Goal: Task Accomplishment & Management: Complete application form

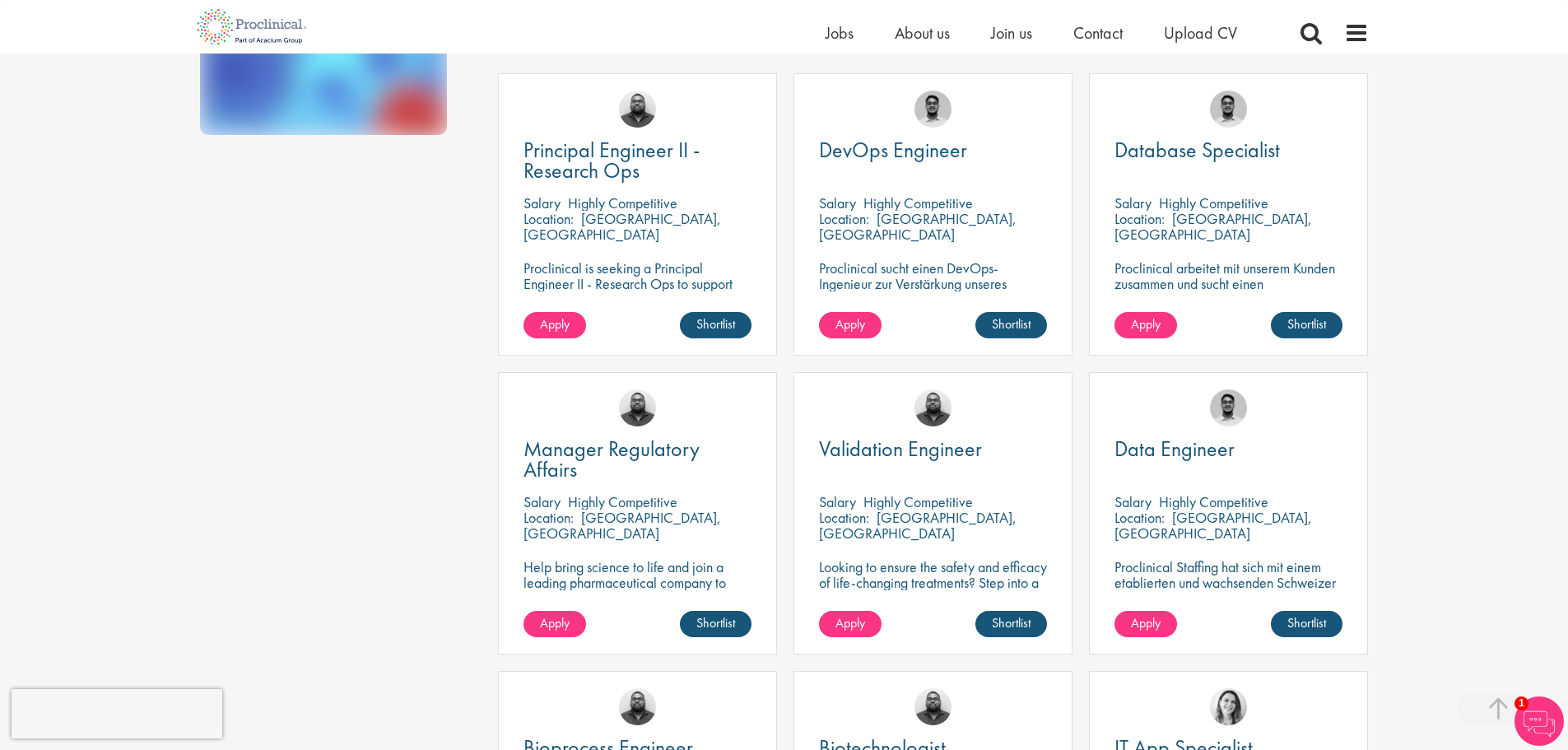
scroll to position [494, 0]
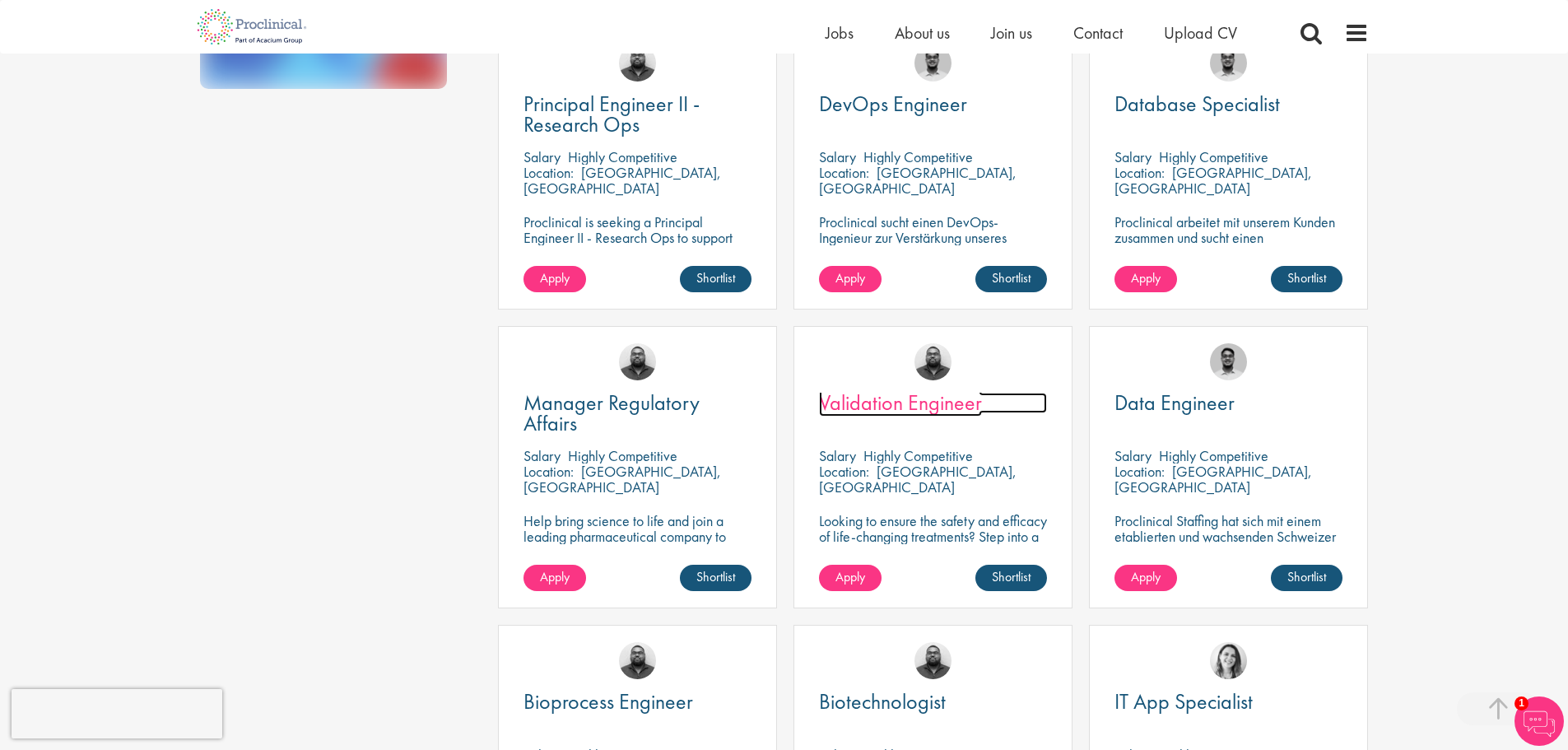
click at [905, 388] on span "Validation Engineer" at bounding box center [901, 402] width 163 height 28
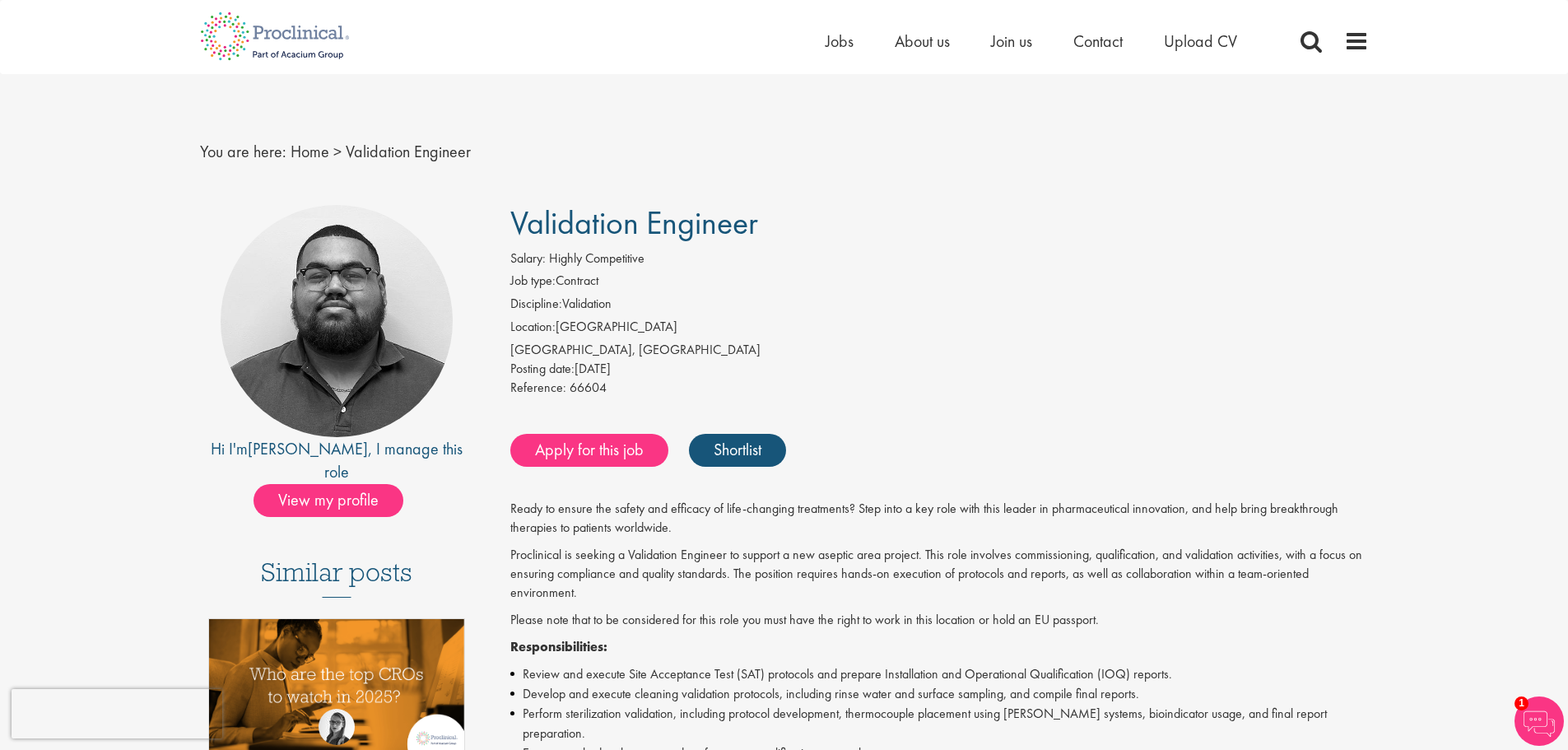
drag, startPoint x: 761, startPoint y: 226, endPoint x: 513, endPoint y: 219, distance: 248.1
click at [513, 219] on h1 "Validation Engineer" at bounding box center [939, 223] width 859 height 37
copy span "Validation Engineer"
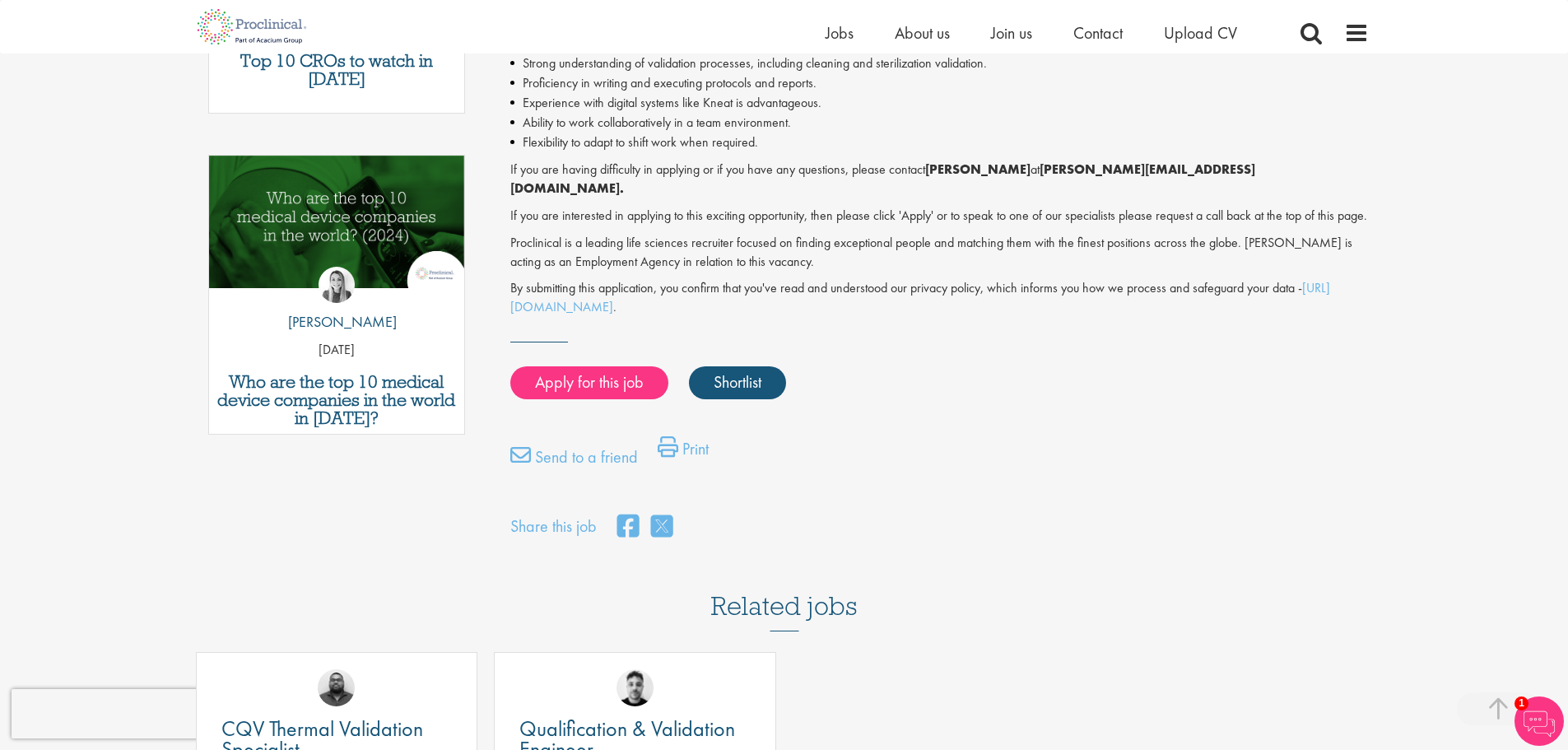
scroll to position [741, 0]
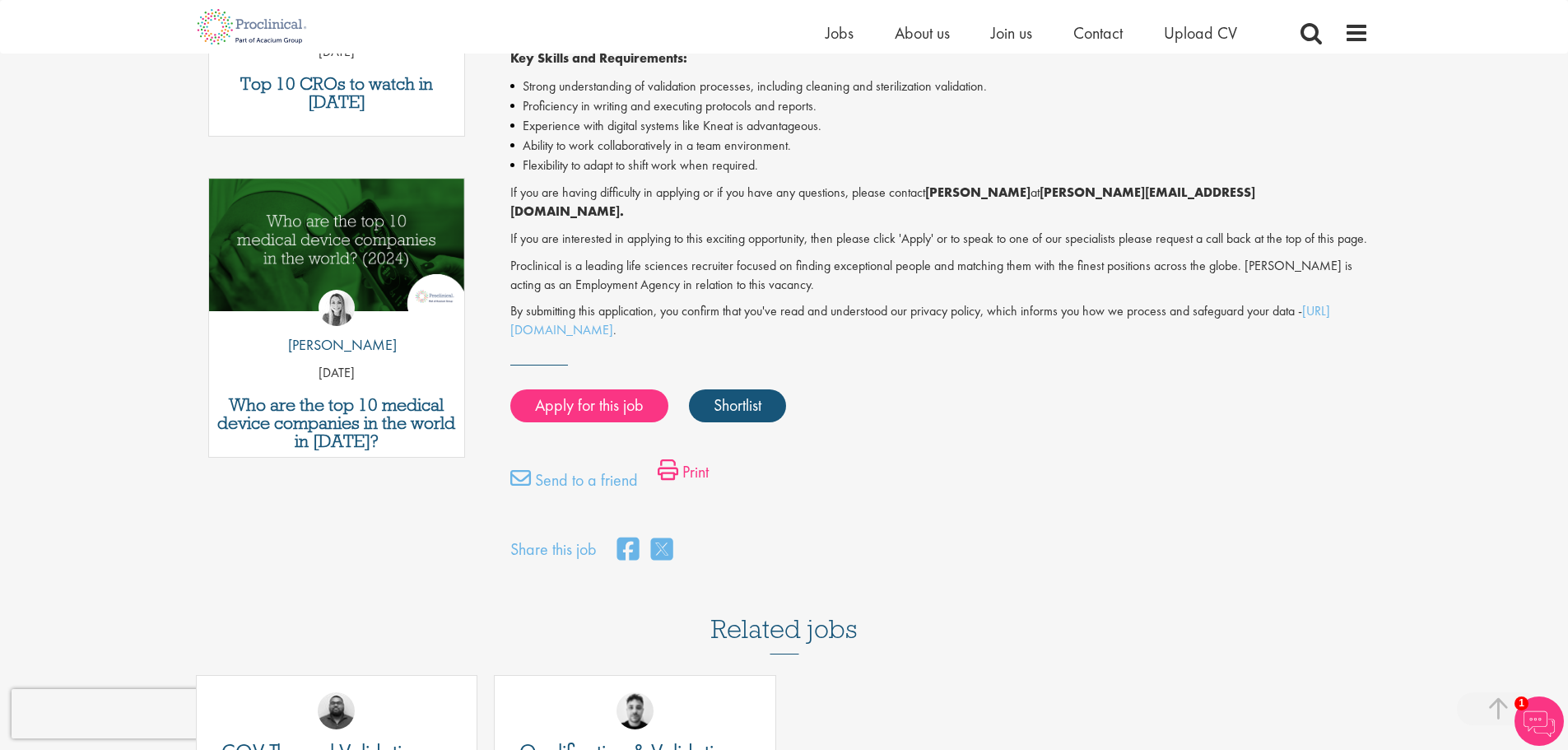
click at [696, 460] on link "Print" at bounding box center [683, 476] width 51 height 33
click at [614, 389] on link "Apply for this job" at bounding box center [589, 406] width 158 height 33
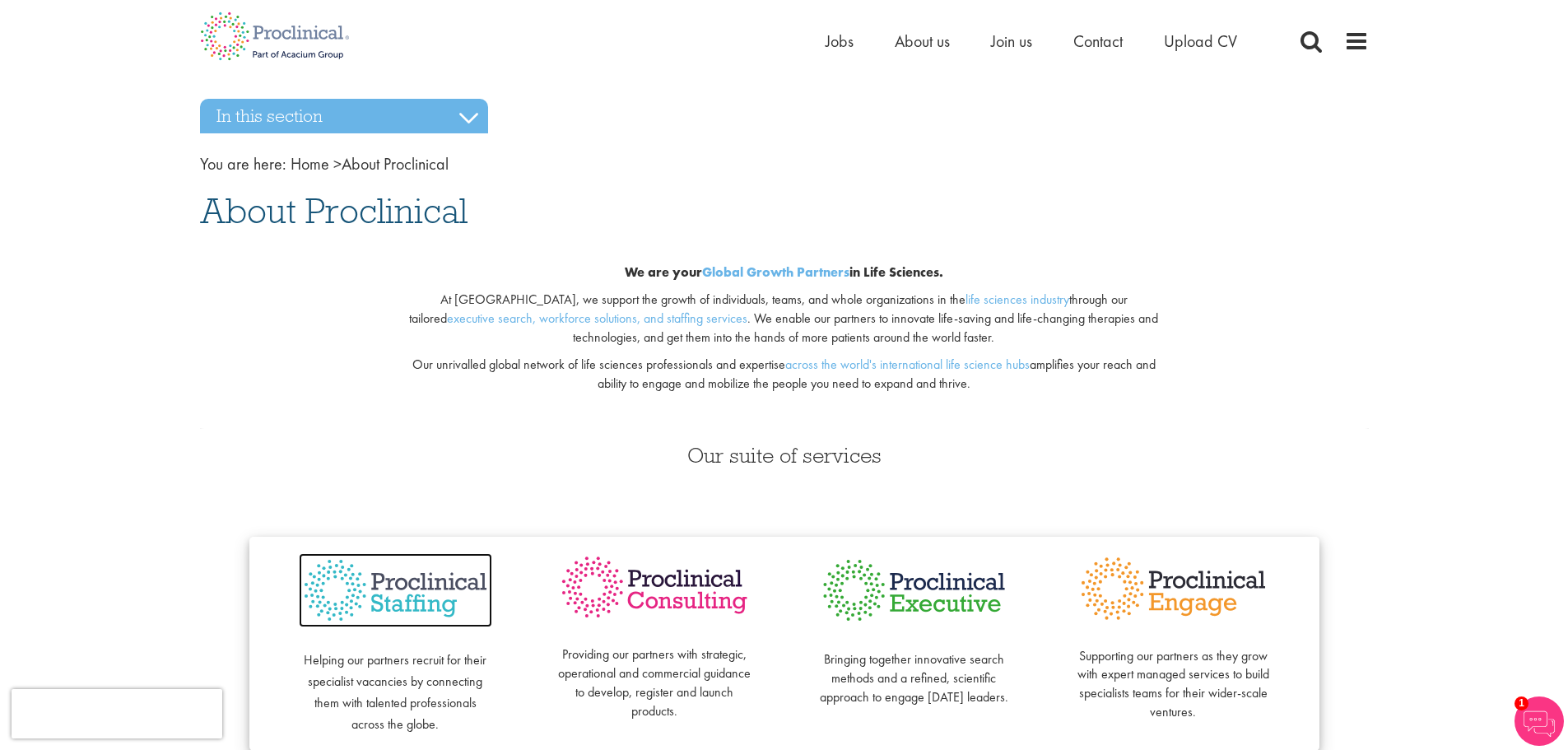
click at [402, 599] on img at bounding box center [395, 590] width 193 height 75
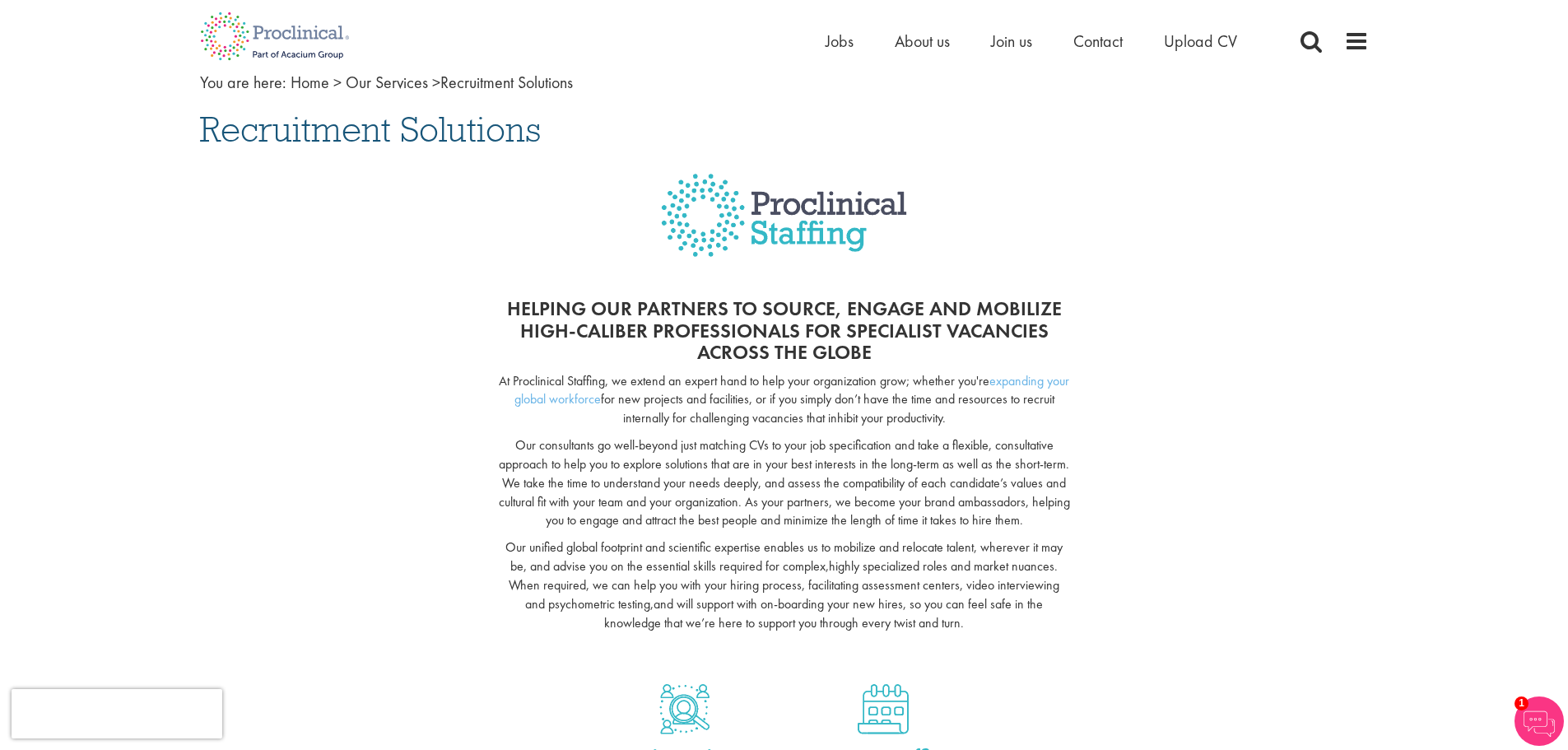
scroll to position [83, 0]
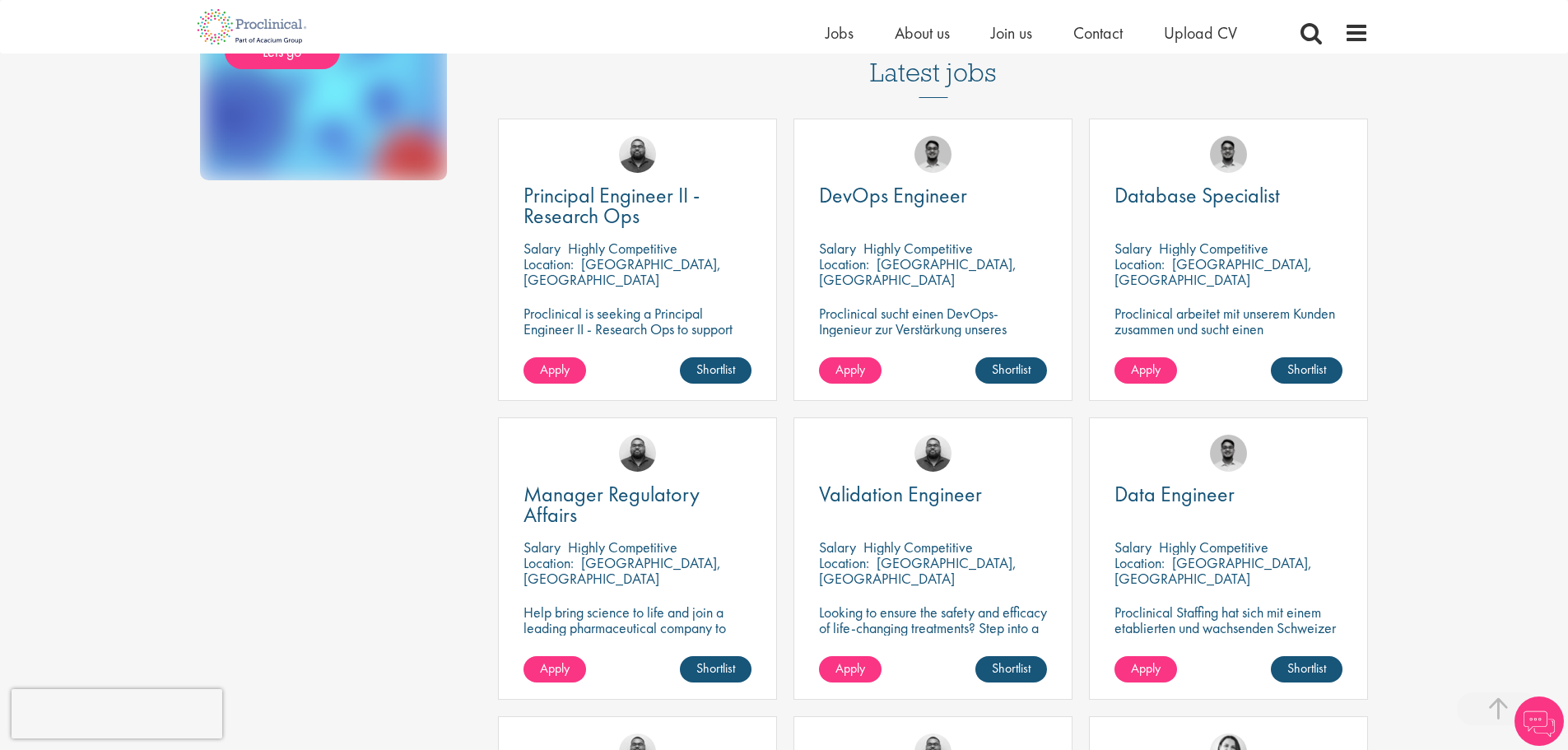
scroll to position [412, 0]
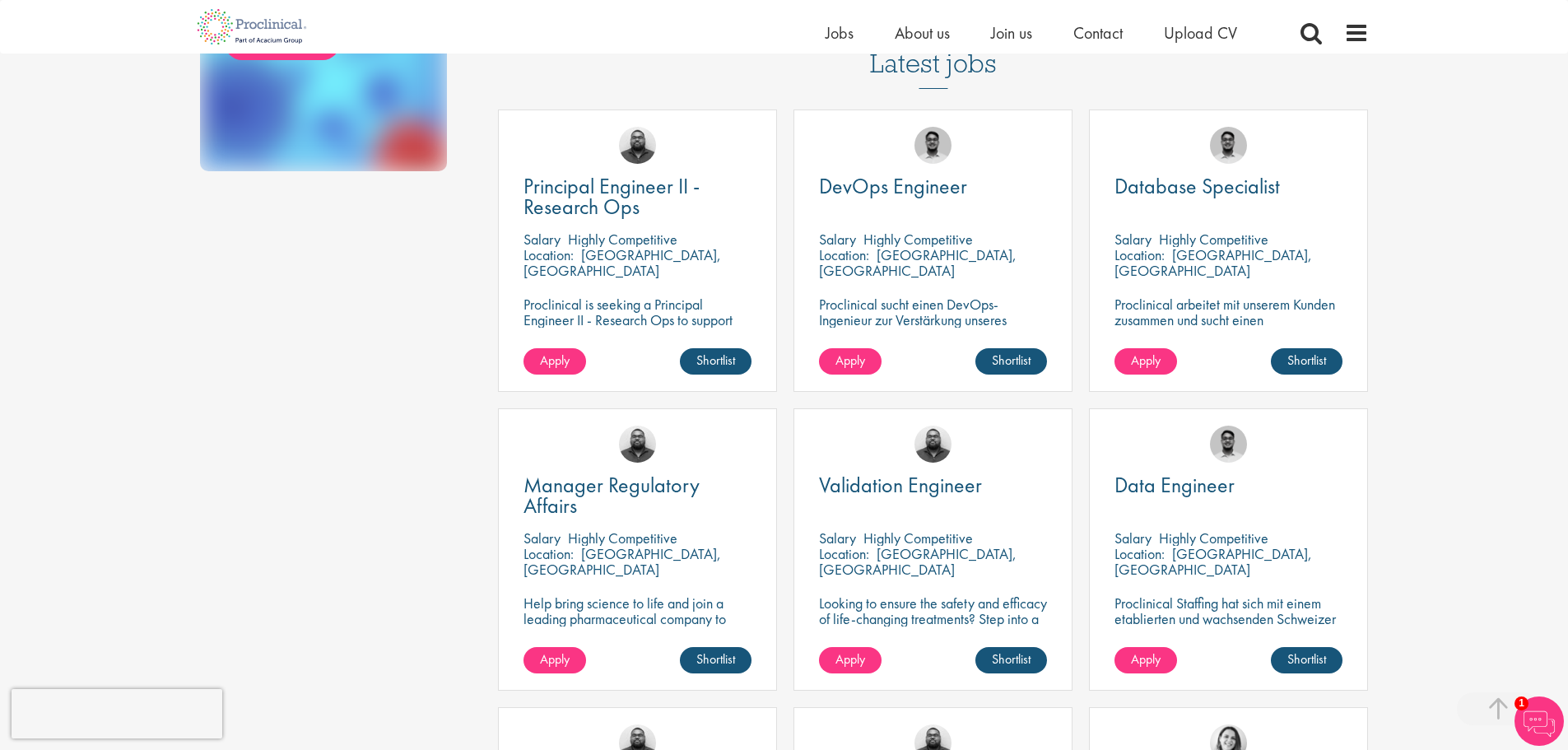
drag, startPoint x: 881, startPoint y: 533, endPoint x: 1015, endPoint y: 536, distance: 134.0
click at [1015, 546] on div "Location: Neuchâtel, Switzerland" at bounding box center [933, 562] width 228 height 33
click at [1037, 508] on div "Validation Engineer Salary Highly Competitive Location: Neuchâtel, Switzerland …" at bounding box center [933, 550] width 279 height 283
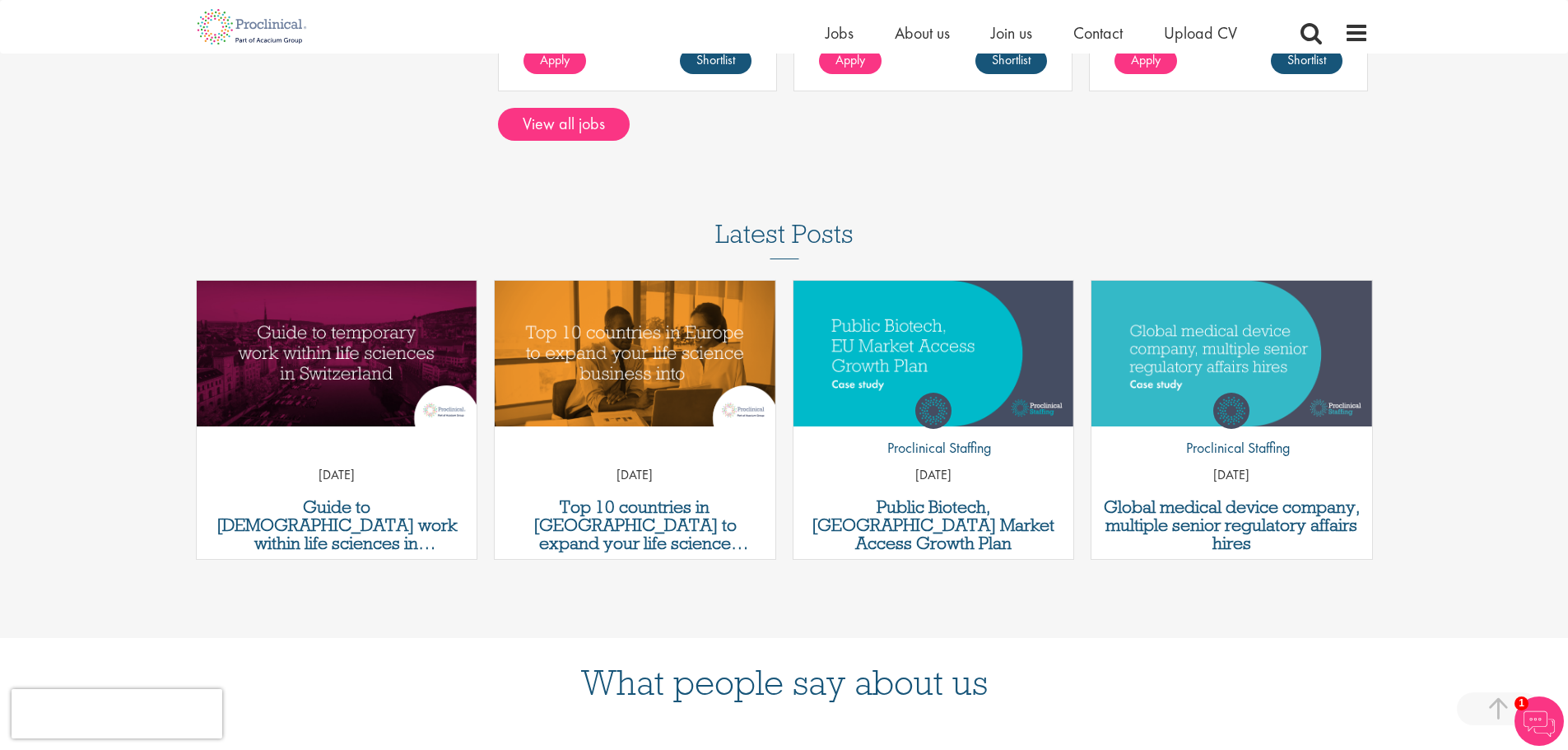
scroll to position [1647, 0]
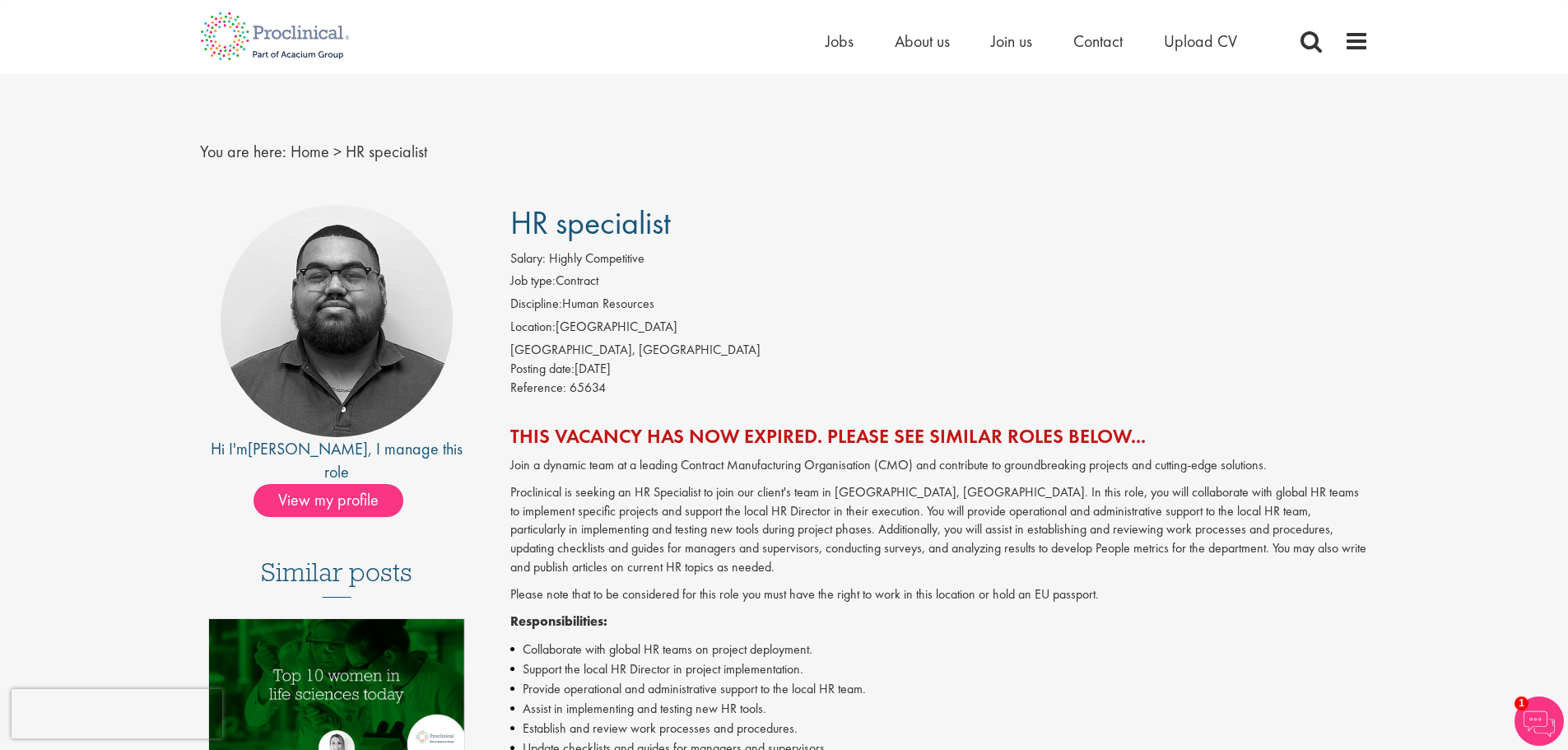
click at [794, 252] on div "Salary: Highly Competitive" at bounding box center [939, 261] width 859 height 23
drag, startPoint x: 609, startPoint y: 385, endPoint x: 490, endPoint y: 384, distance: 119.0
click at [865, 381] on div "Reference: 65634" at bounding box center [939, 390] width 859 height 23
drag, startPoint x: 510, startPoint y: 388, endPoint x: 607, endPoint y: 388, distance: 97.0
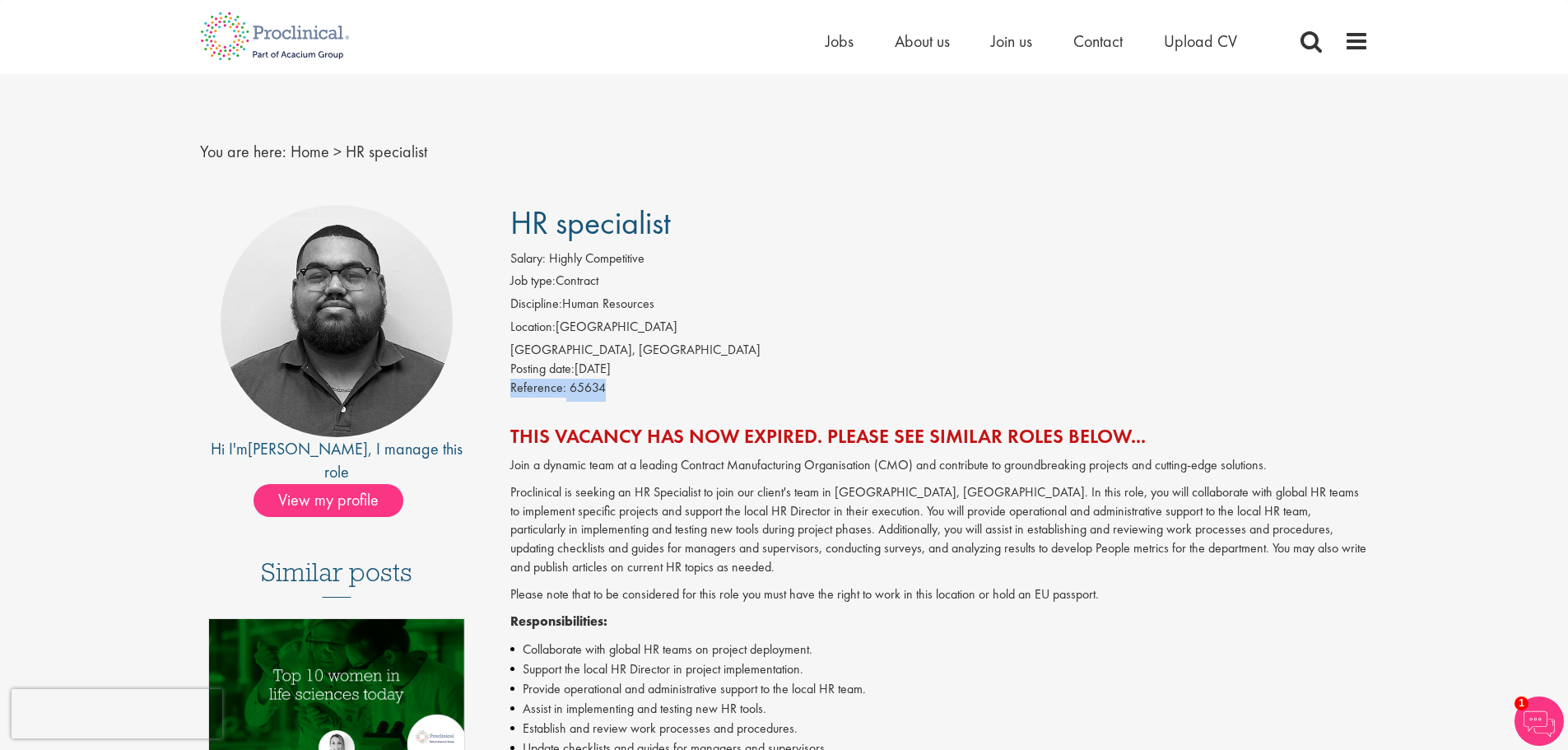
click at [607, 388] on div "Reference: 65634" at bounding box center [939, 390] width 859 height 23
copy div "Reference: 65634"
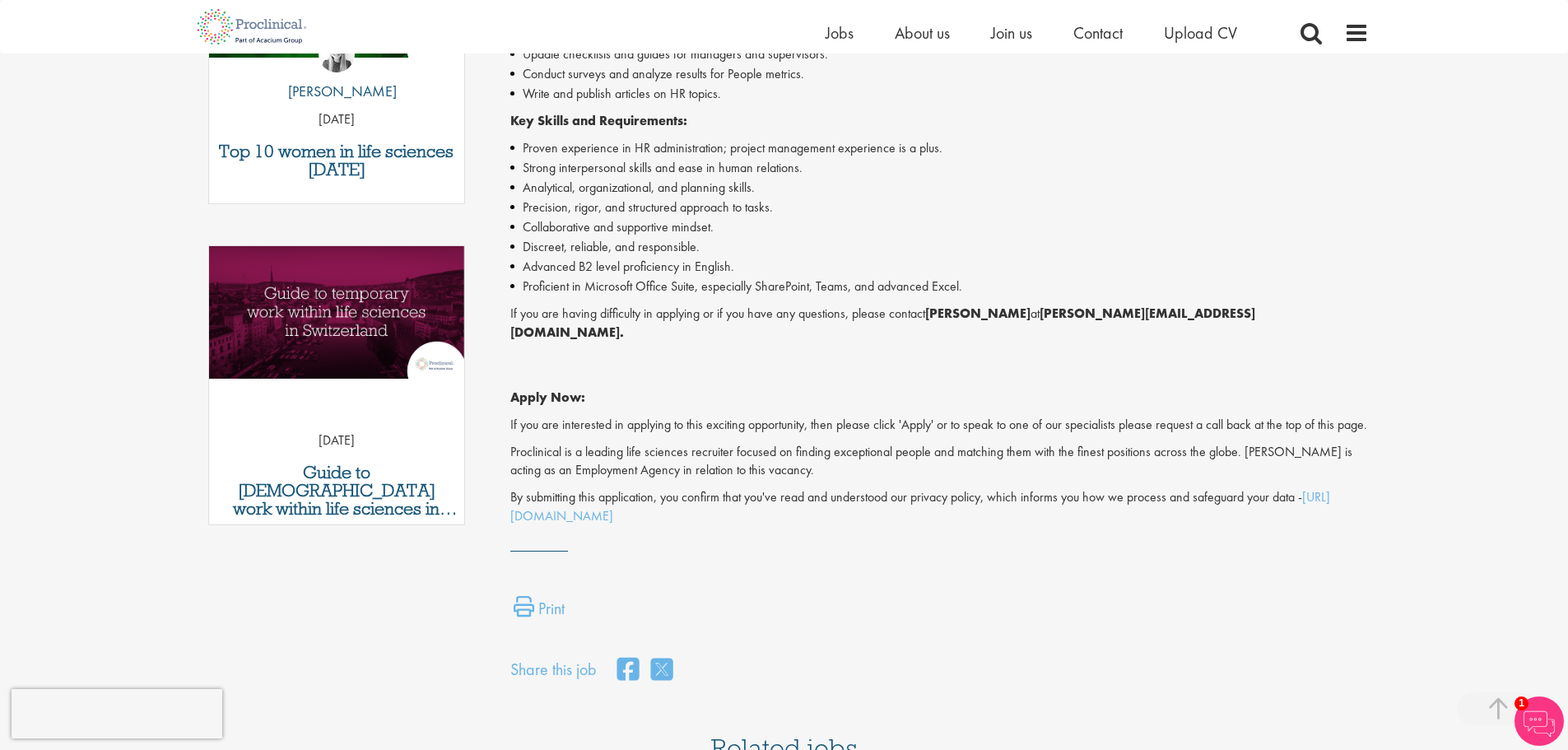
scroll to position [741, 0]
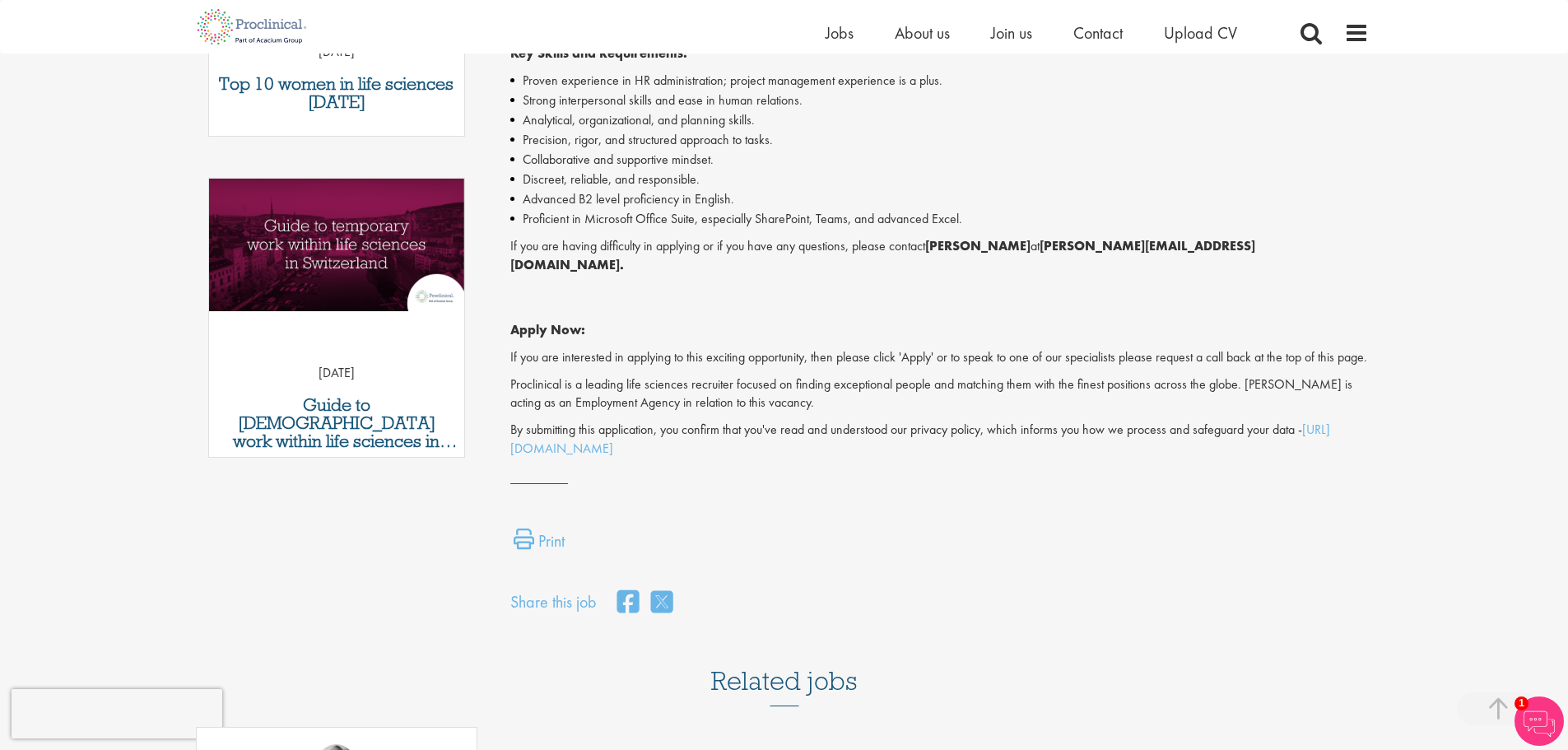
drag, startPoint x: 934, startPoint y: 247, endPoint x: 1026, endPoint y: 246, distance: 92.0
click at [1026, 246] on strong "Ashley Bennett" at bounding box center [979, 246] width 106 height 17
copy strong "Ashley Bennett"
drag, startPoint x: 1218, startPoint y: 245, endPoint x: 1040, endPoint y: 246, distance: 178.0
click at [1040, 246] on p "If you are having difficulty in applying or if you have any questions, please c…" at bounding box center [939, 256] width 859 height 38
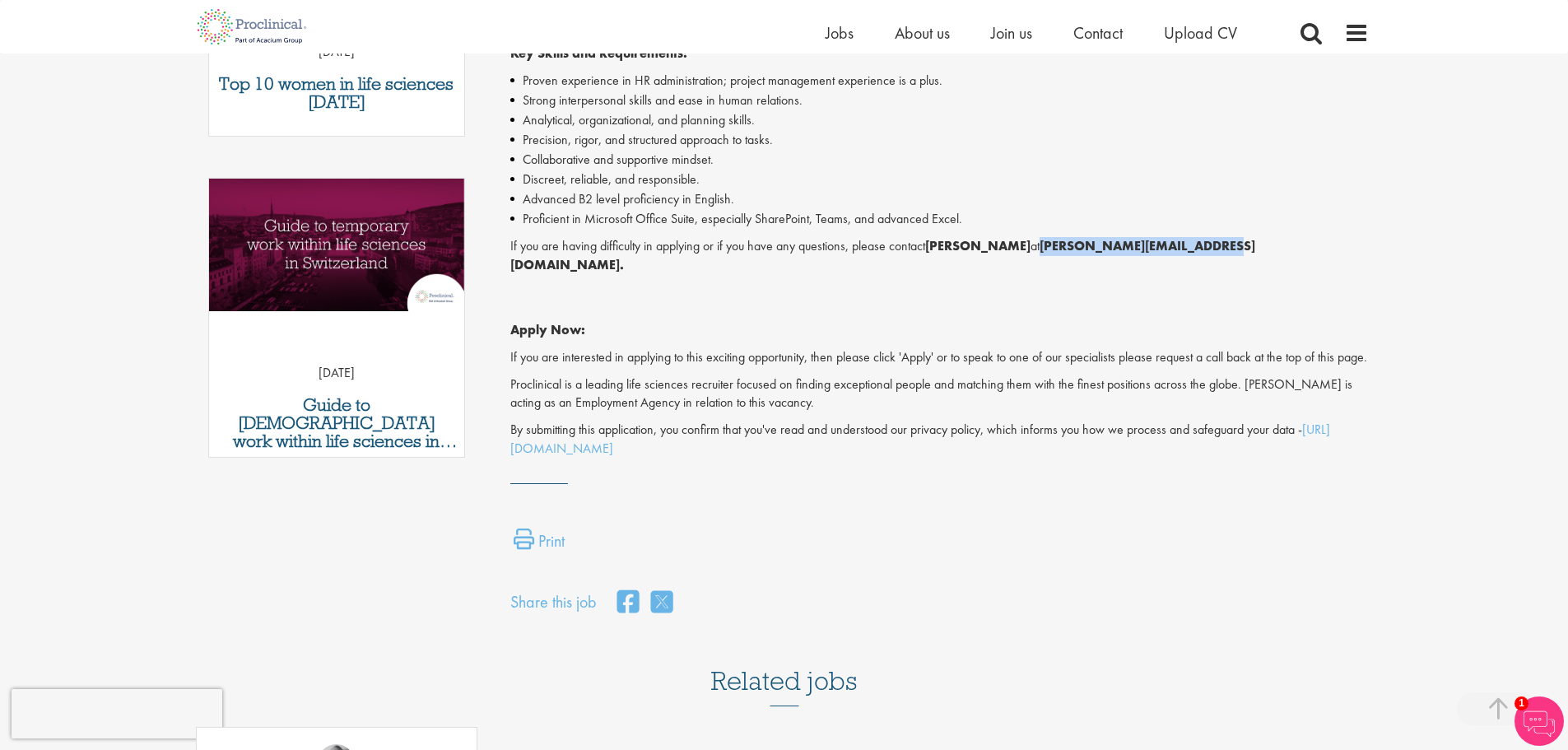
copy strong "a.bennett@proclinical.com."
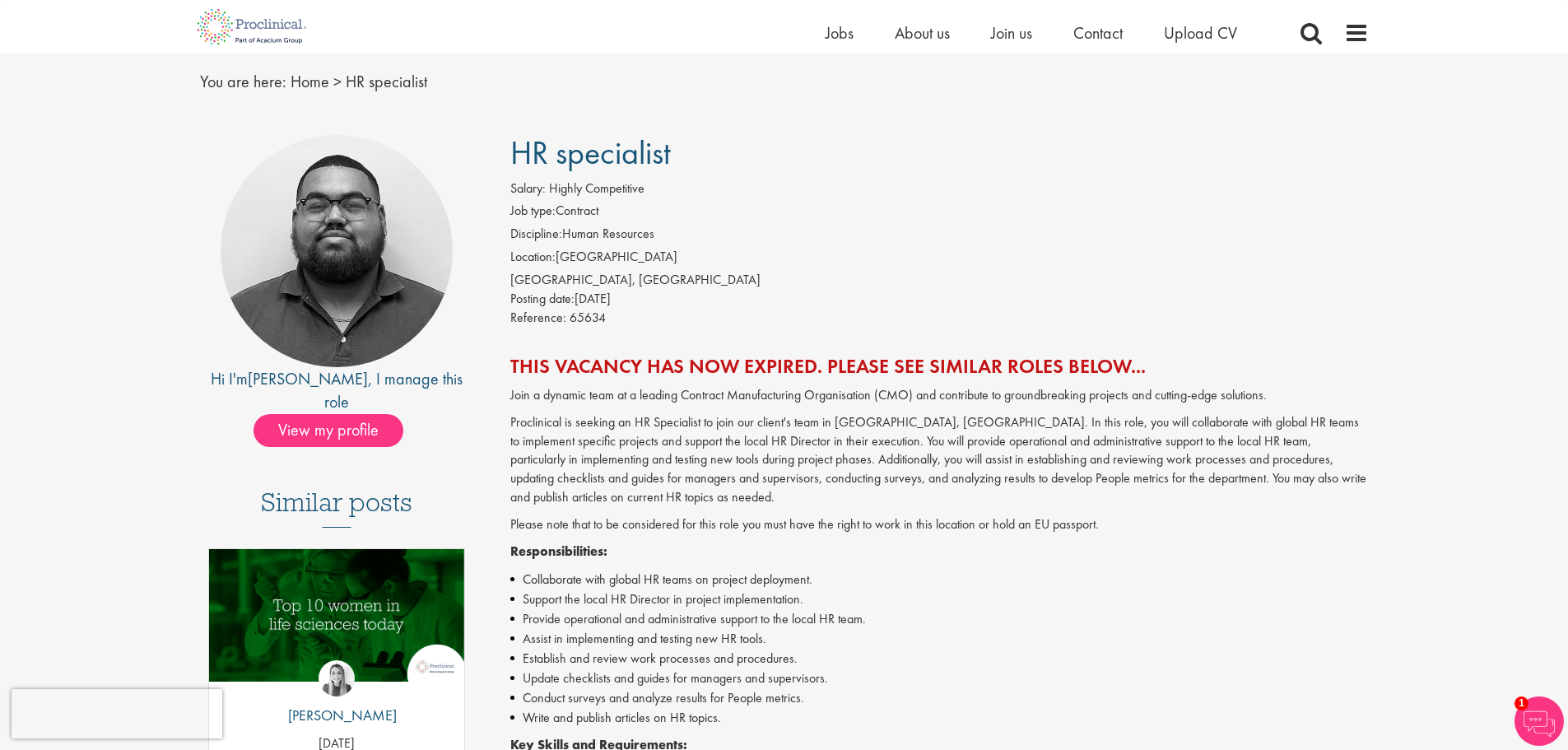
scroll to position [0, 0]
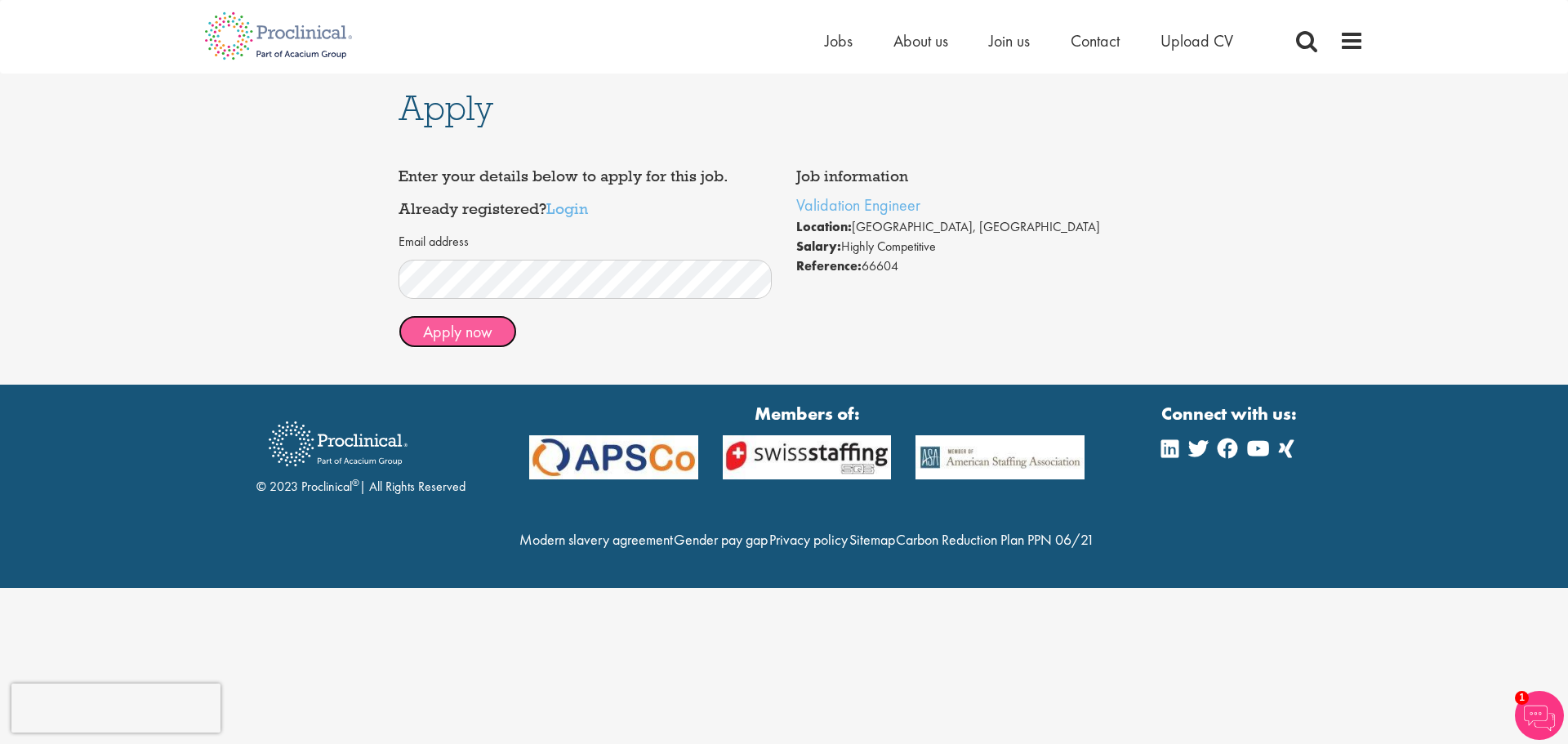
click at [460, 333] on button "Apply now" at bounding box center [458, 332] width 118 height 32
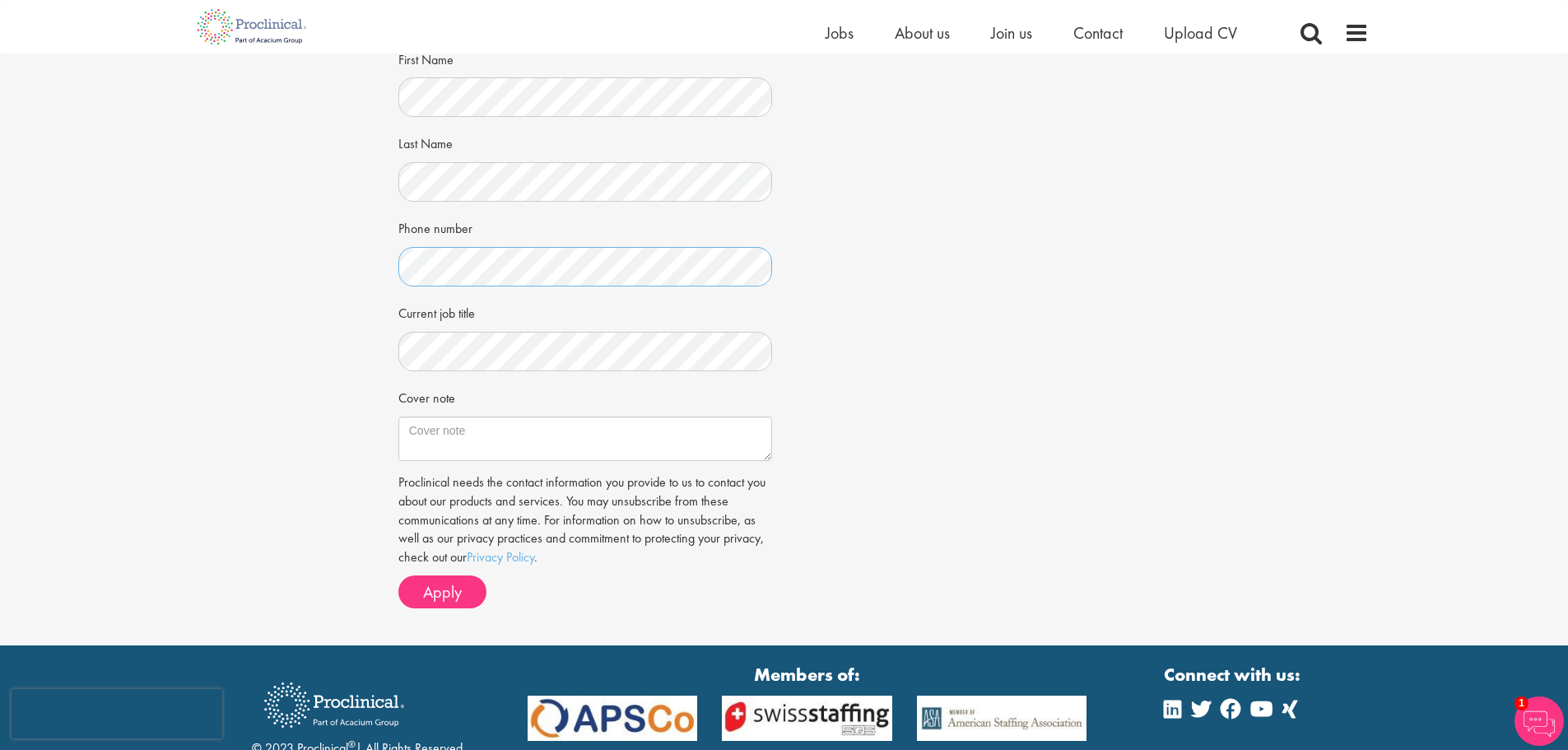
scroll to position [412, 0]
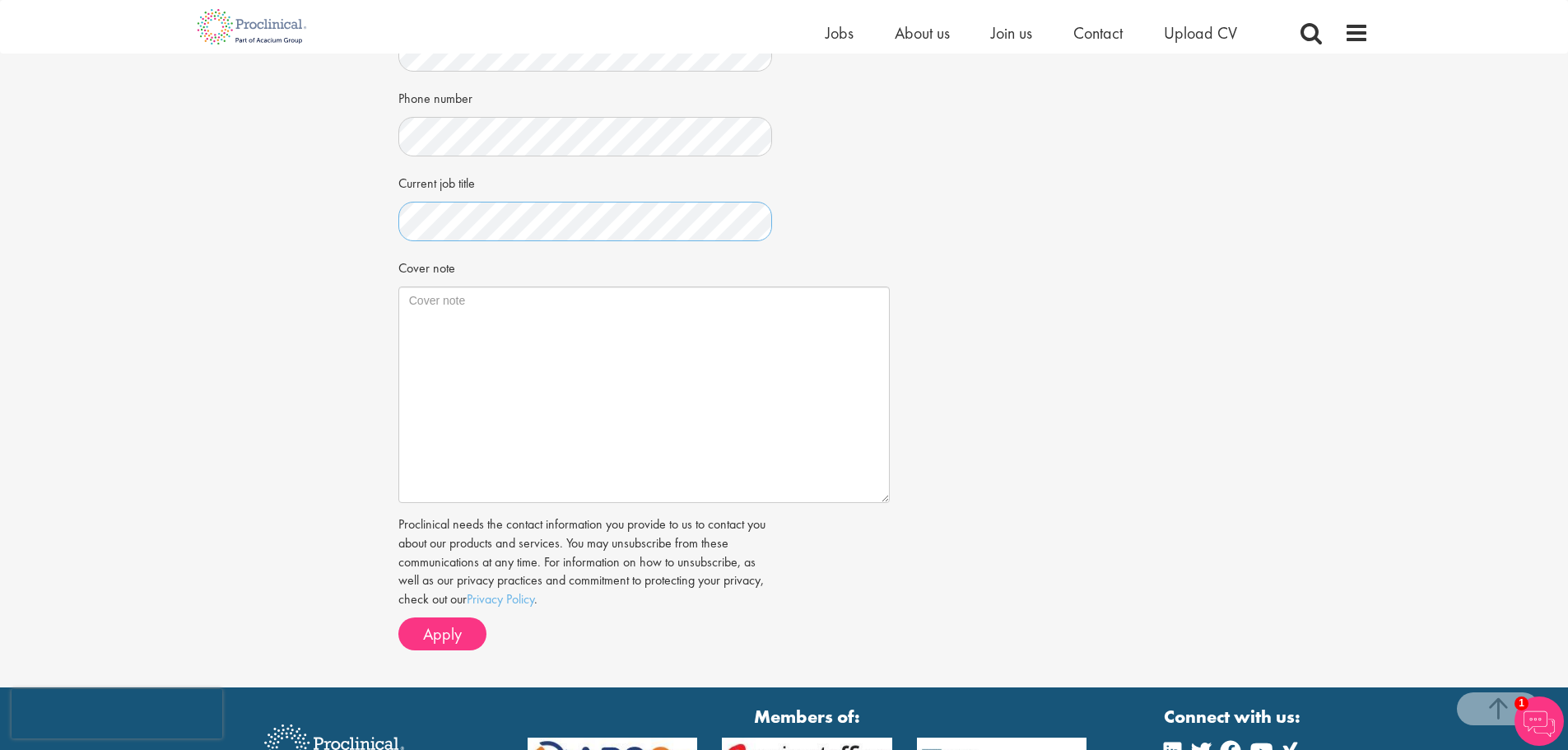
drag, startPoint x: 761, startPoint y: 330, endPoint x: 880, endPoint y: 502, distance: 209.2
click at [880, 502] on textarea "Cover note" at bounding box center [643, 394] width 491 height 216
click at [530, 300] on textarea "Cover note" at bounding box center [643, 394] width 491 height 216
paste textarea "Dear Mr. Bennett, With strong expertise in cleaning and sterilization validatio…"
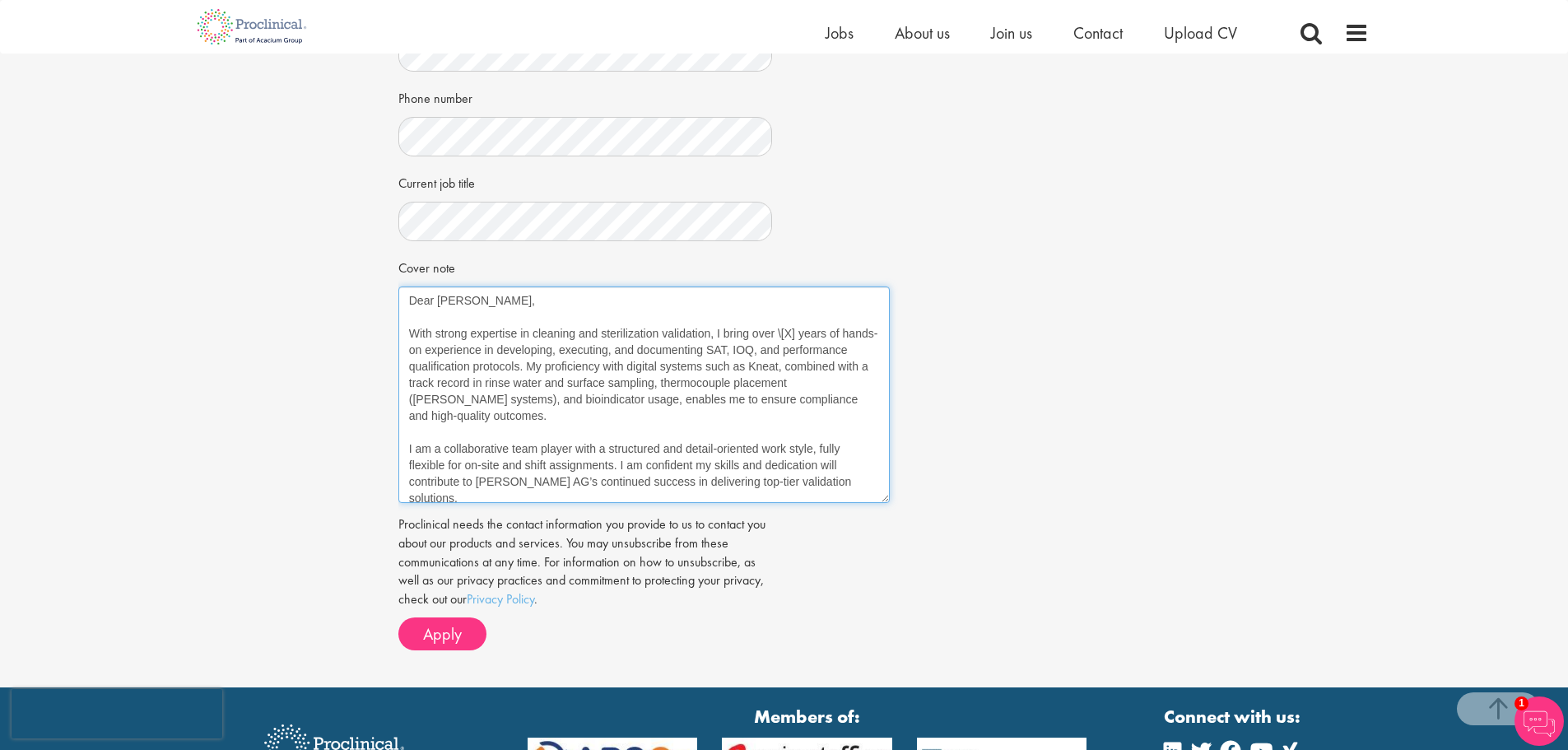
scroll to position [85, 0]
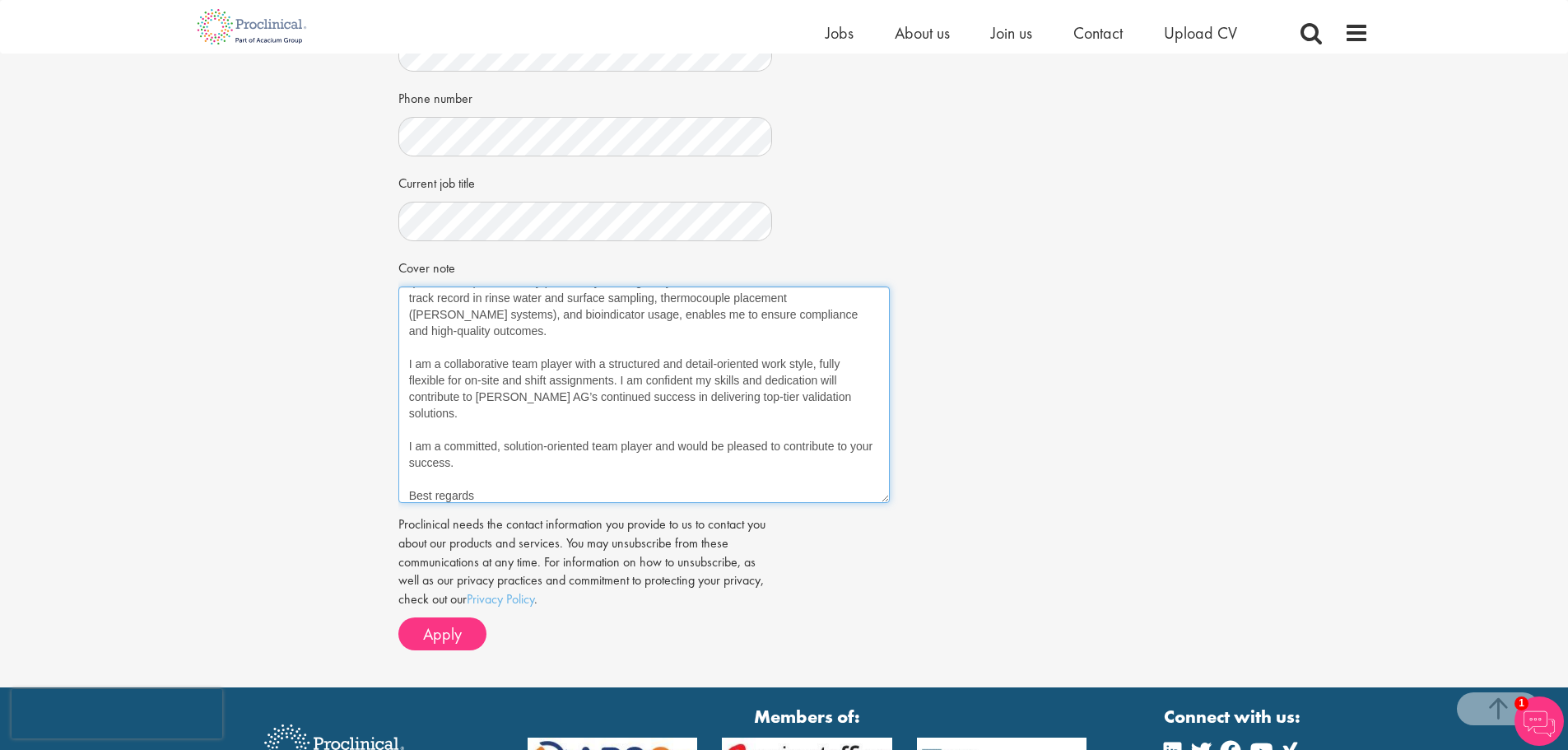
click at [536, 479] on textarea "Dear Mr. Bennett, With strong expertise in cleaning and sterilization validatio…" at bounding box center [643, 394] width 491 height 216
paste textarea "Giuseppe Affuso In den Dorfmatten 30 5612 Villmergen +41 79 453 01 77 giuseppe.…"
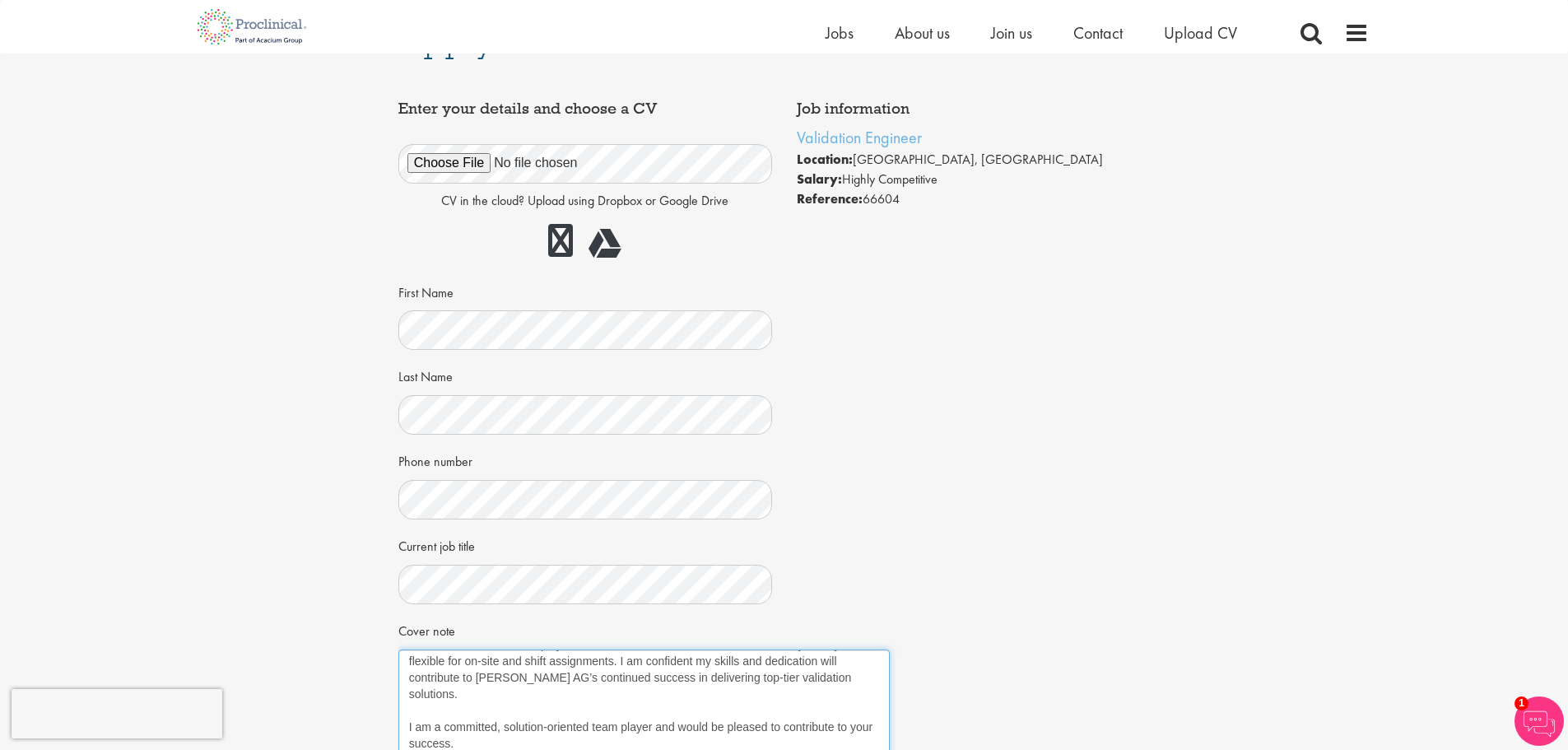
scroll to position [0, 0]
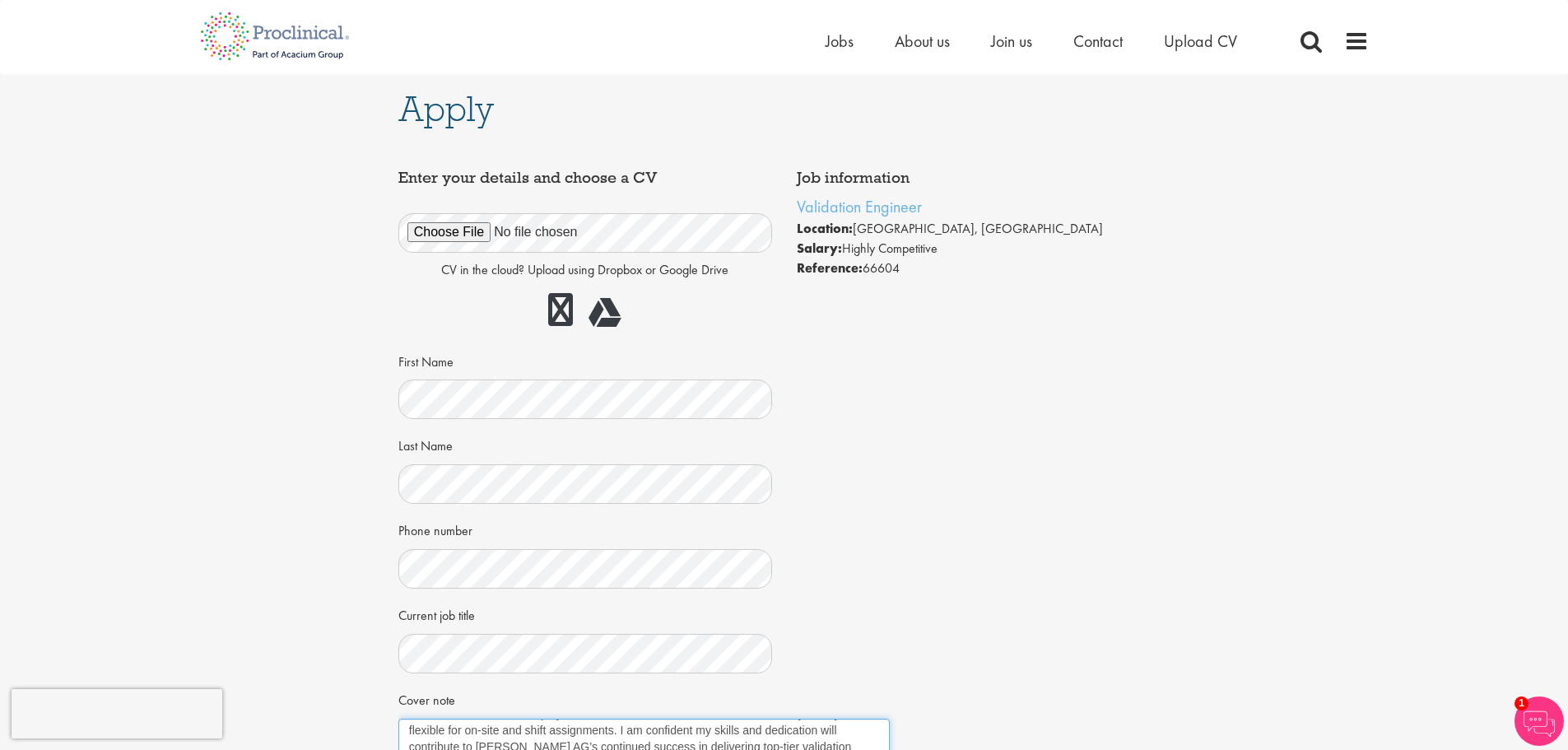
type textarea "Dear Mr. Bennett, With strong expertise in cleaning and sterilization validatio…"
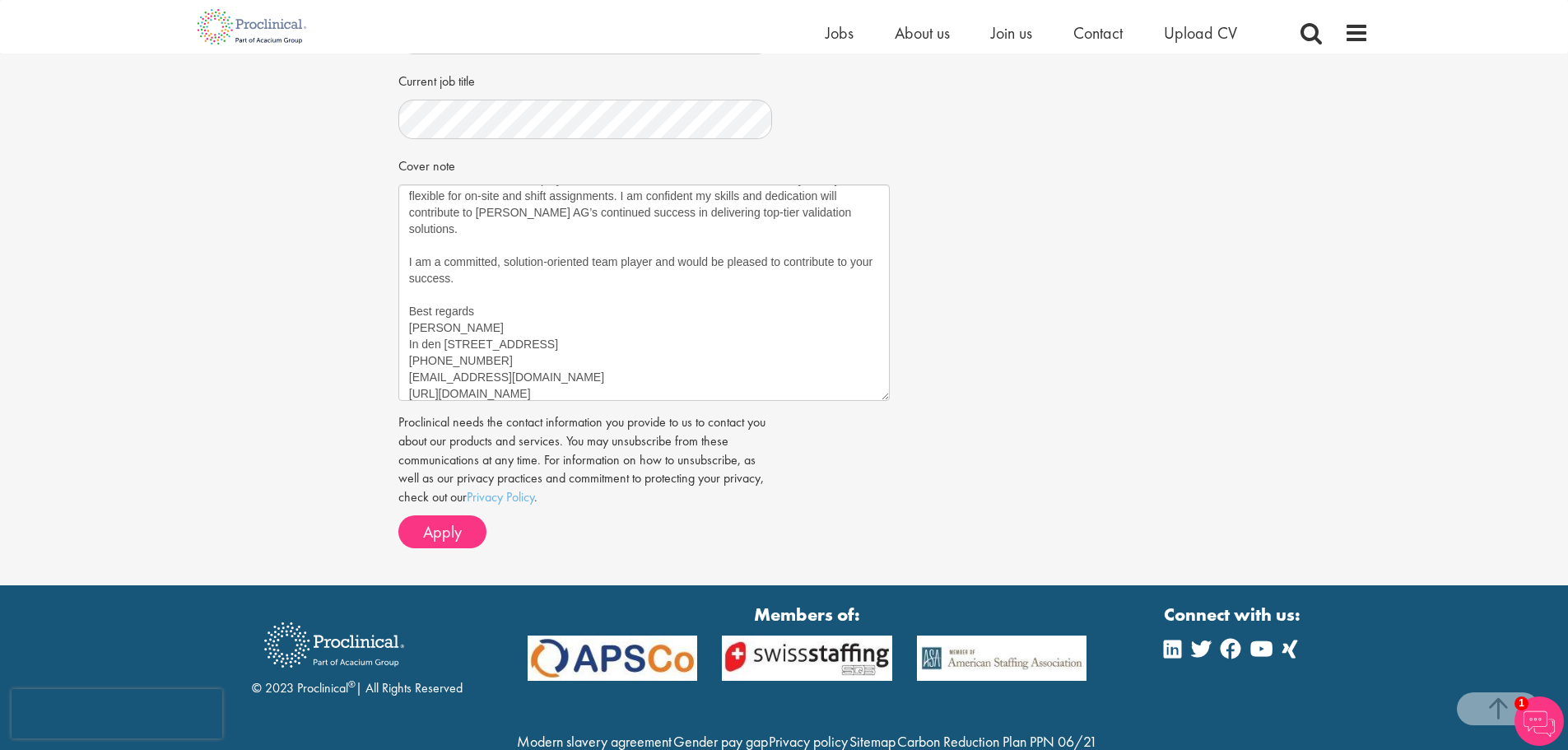
scroll to position [576, 0]
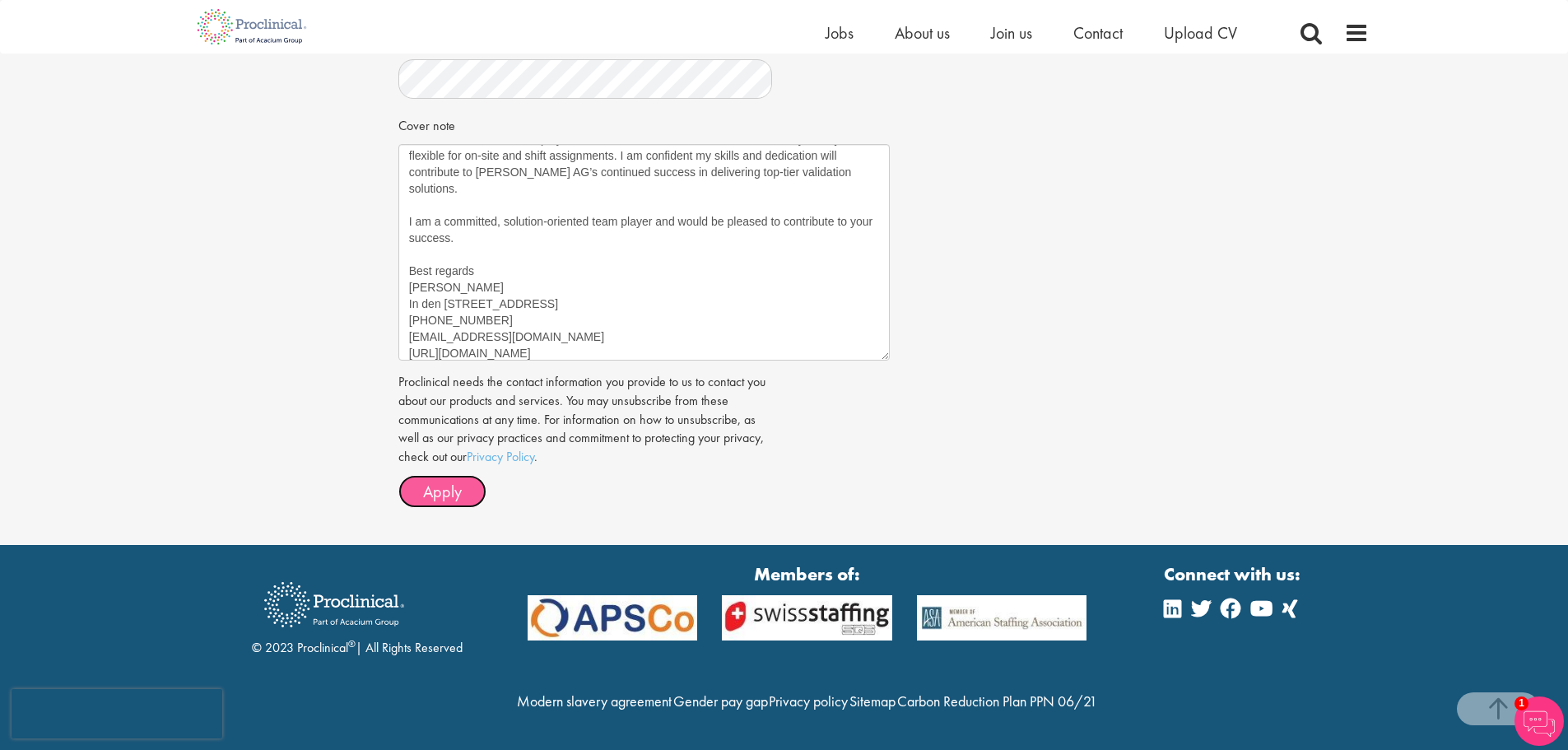
click at [455, 481] on span "Apply" at bounding box center [442, 491] width 38 height 21
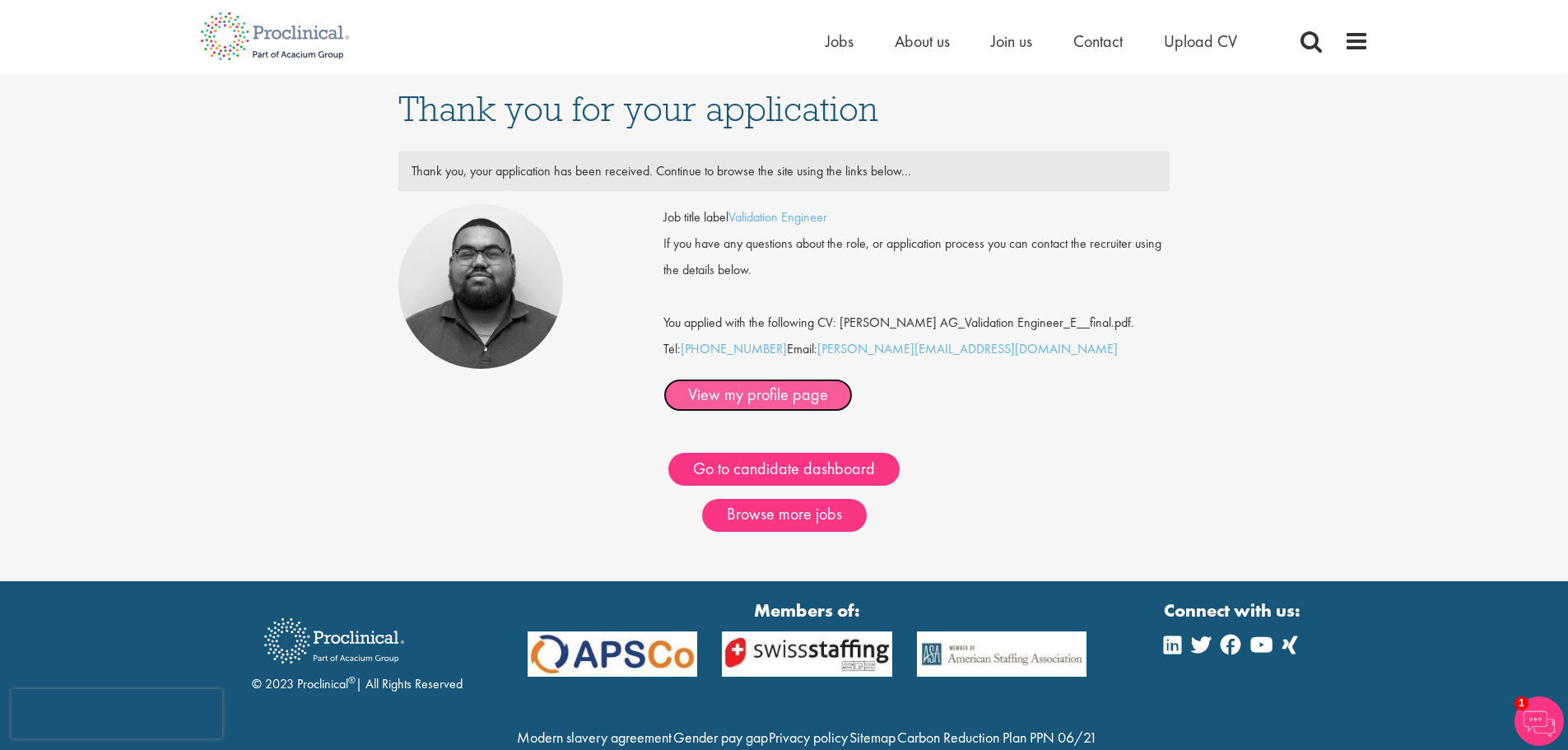
click at [853, 396] on link "View my profile page" at bounding box center [758, 395] width 189 height 33
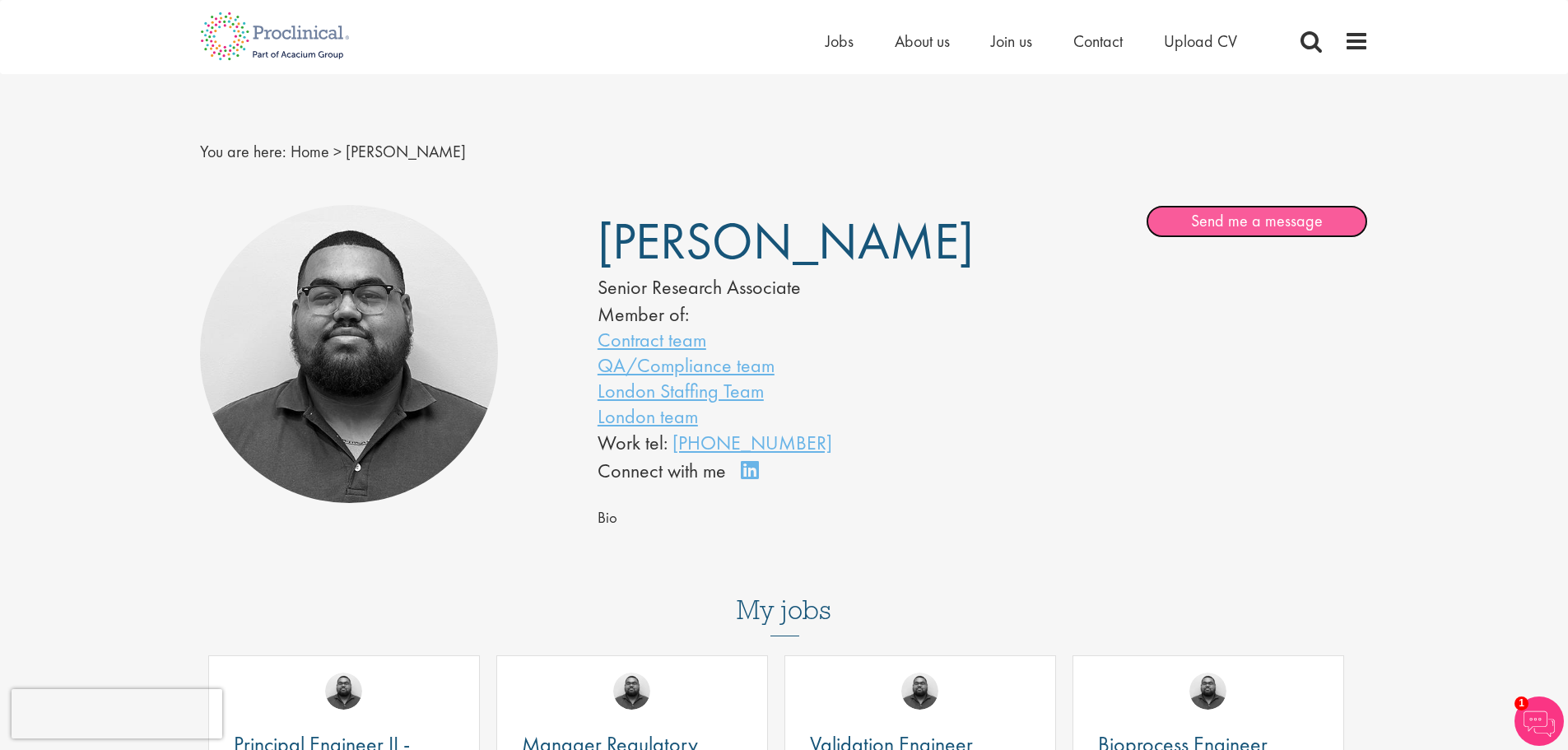
click at [1238, 223] on link "Send me a message" at bounding box center [1257, 221] width 222 height 33
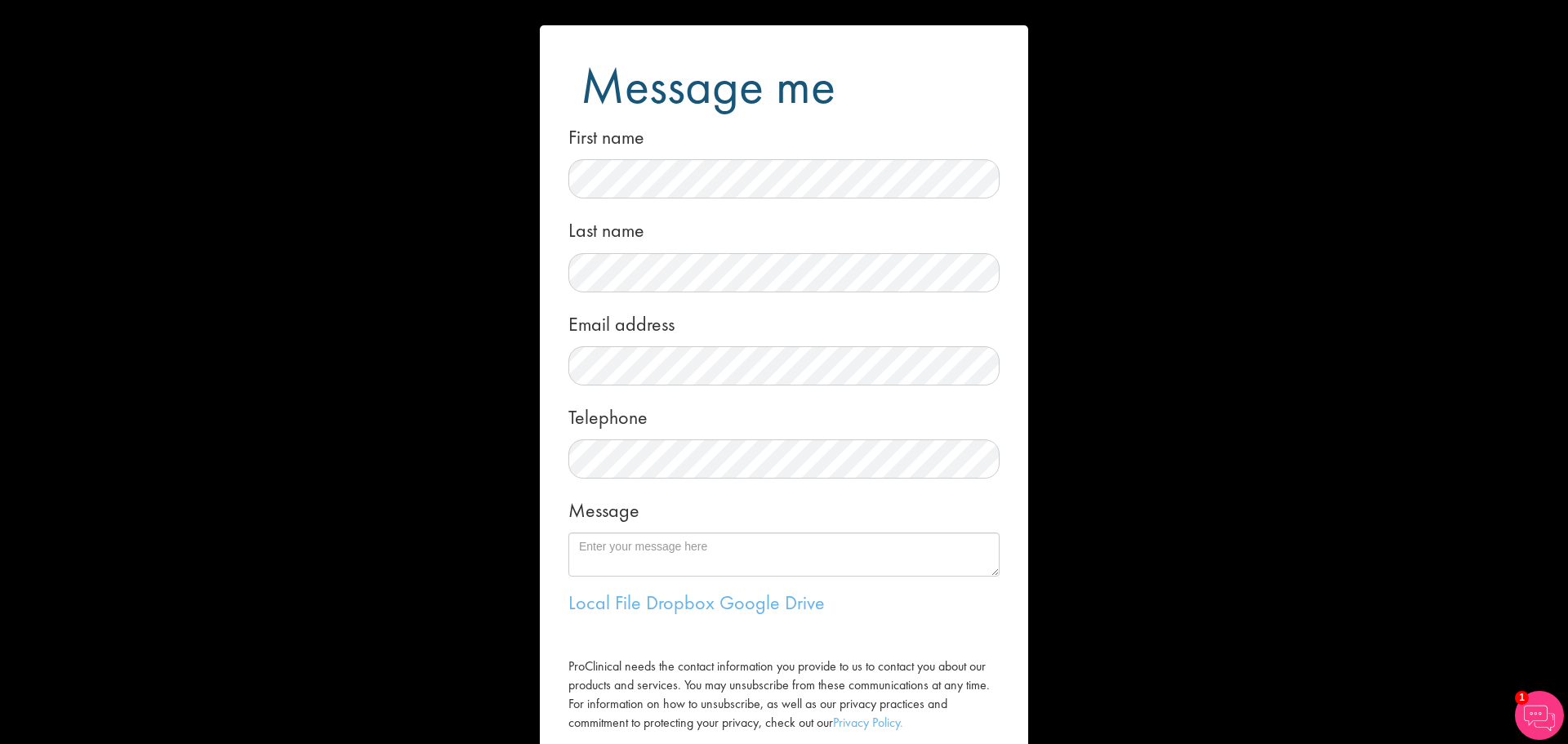
drag, startPoint x: 1251, startPoint y: 258, endPoint x: 1265, endPoint y: 239, distance: 23.6
click at [1265, 239] on div "Message me First name Last name Email address Telephone Message Local File Drop…" at bounding box center [784, 372] width 1568 height 744
click at [1159, 418] on div "Message me First name Last name Email address Telephone Message Local File Drop…" at bounding box center [784, 372] width 1568 height 744
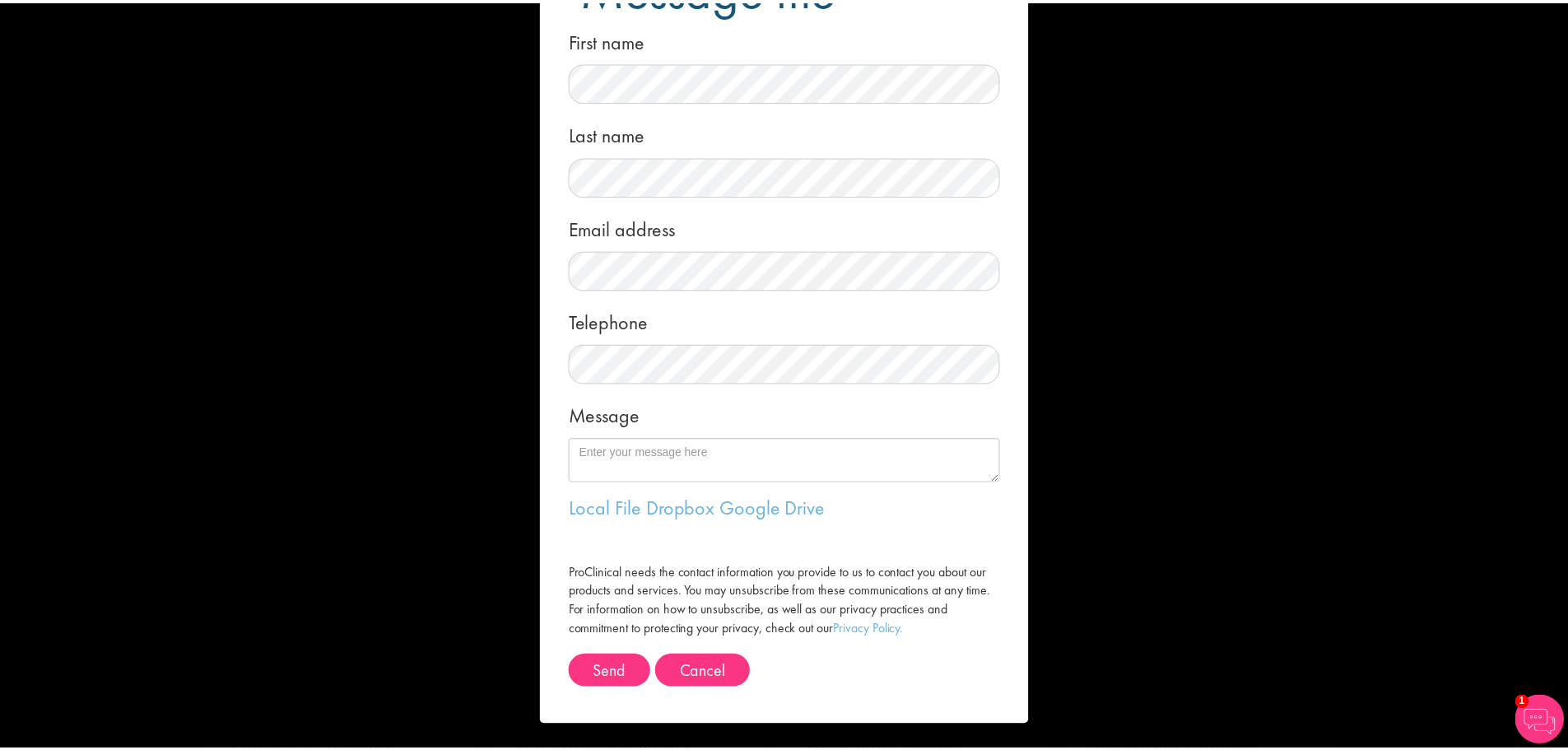
scroll to position [100, 0]
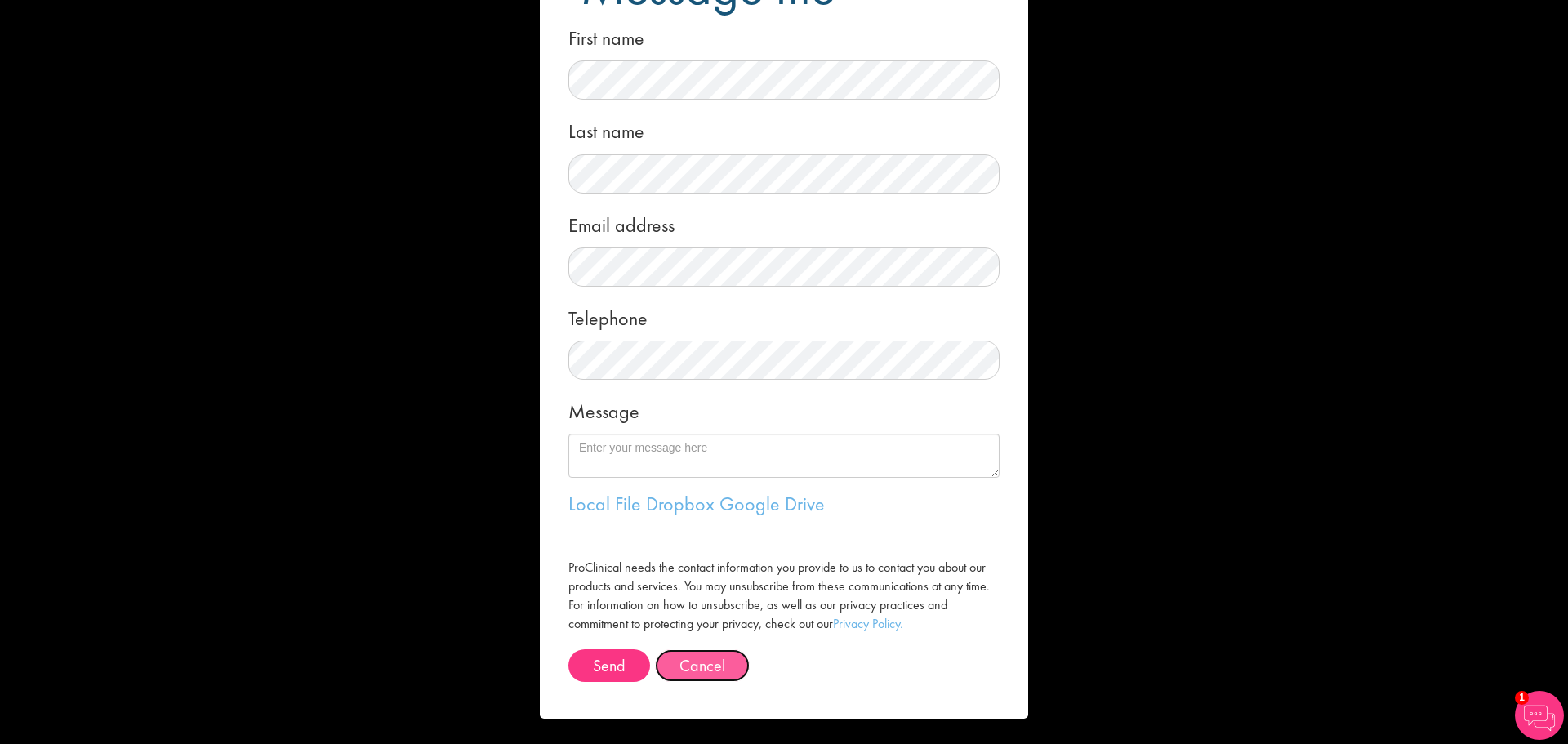
click at [699, 669] on button "Cancel" at bounding box center [702, 666] width 94 height 32
